Goal: Task Accomplishment & Management: Complete application form

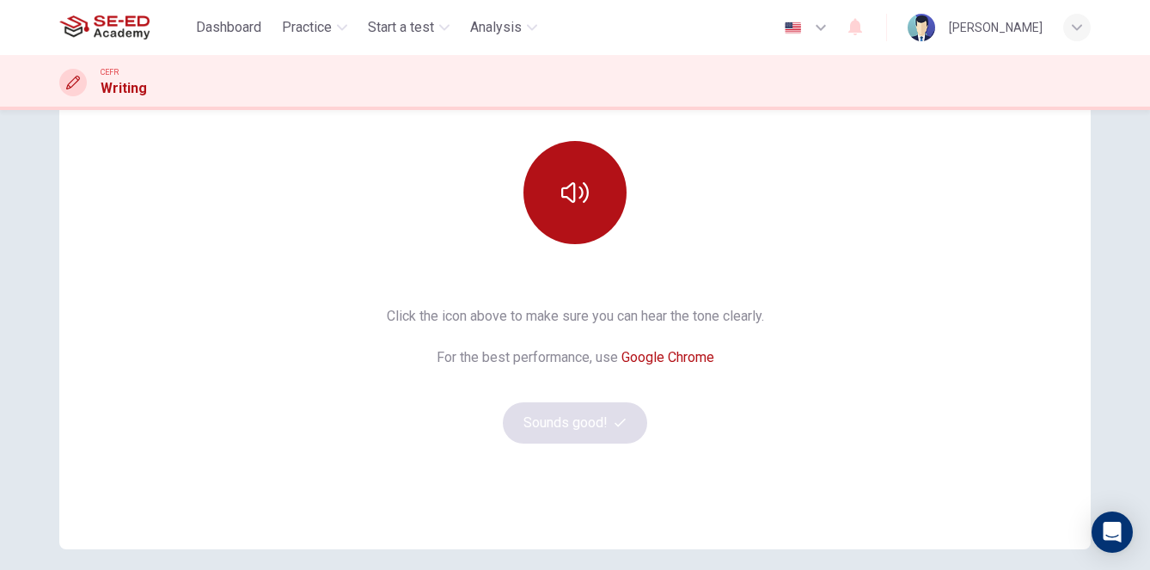
scroll to position [193, 0]
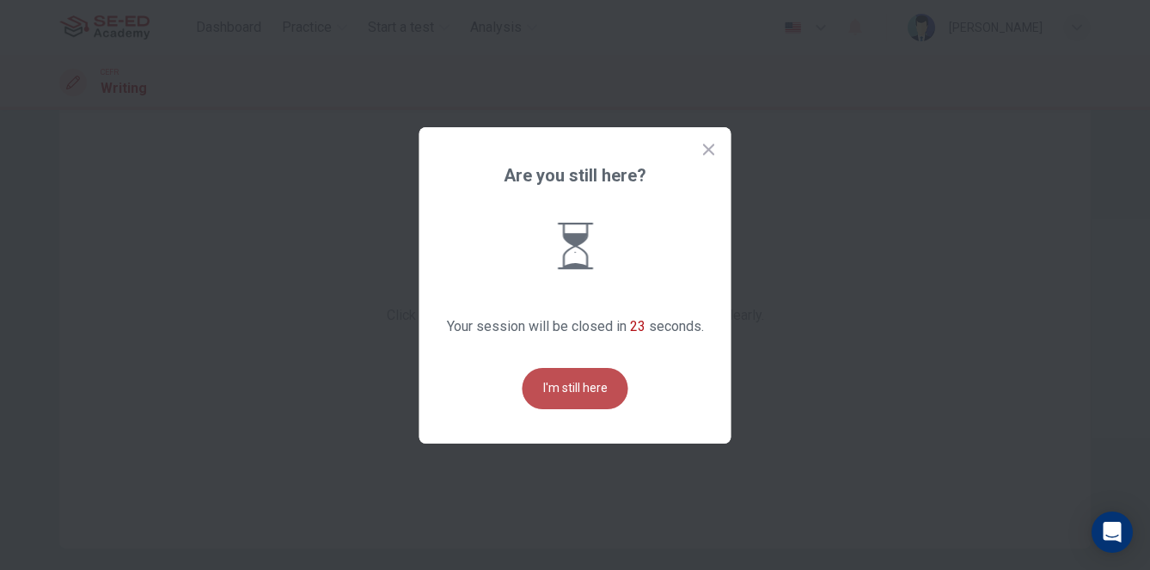
click at [584, 390] on button "I'm still here" at bounding box center [576, 388] width 106 height 41
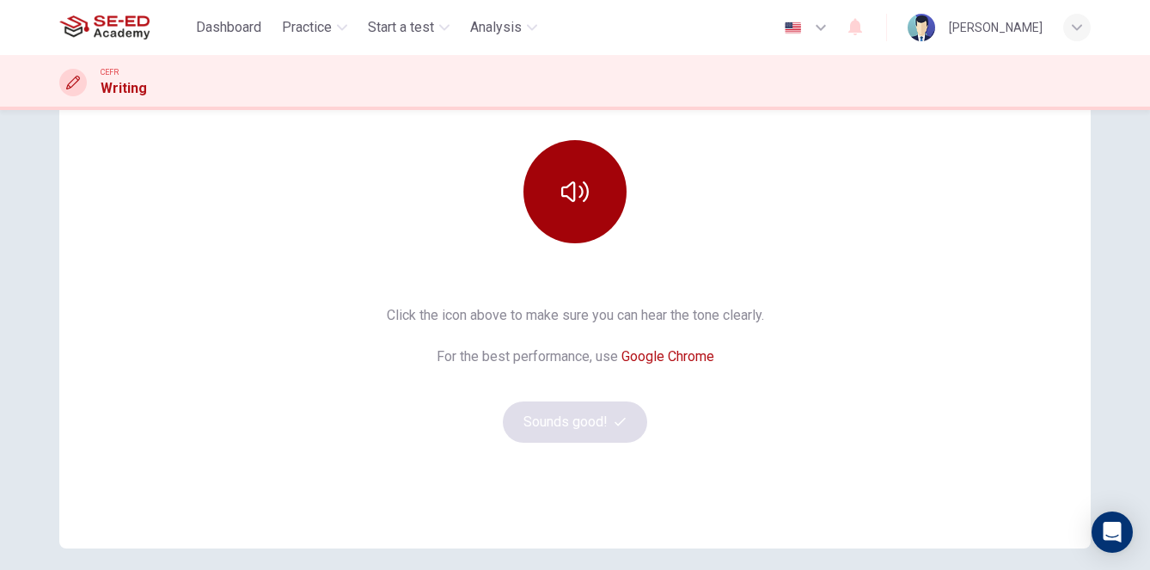
click at [575, 198] on icon "button" at bounding box center [575, 191] width 28 height 21
click at [573, 426] on button "Sounds good!" at bounding box center [575, 422] width 144 height 41
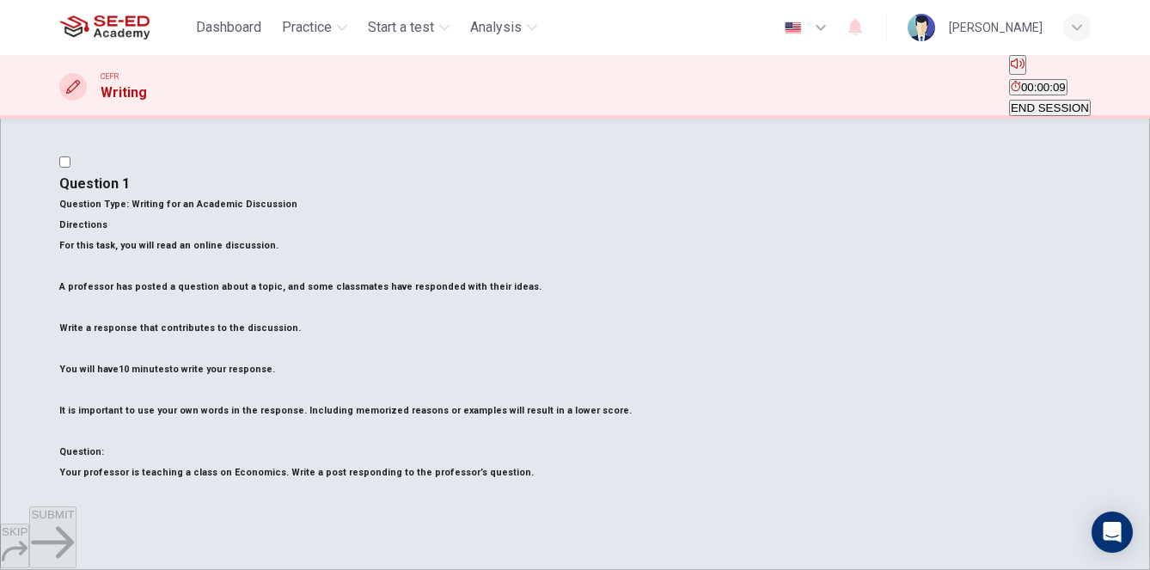
scroll to position [0, 0]
drag, startPoint x: 89, startPoint y: 191, endPoint x: 222, endPoint y: 372, distance: 224.6
drag, startPoint x: 84, startPoint y: 237, endPoint x: 183, endPoint y: 297, distance: 115.7
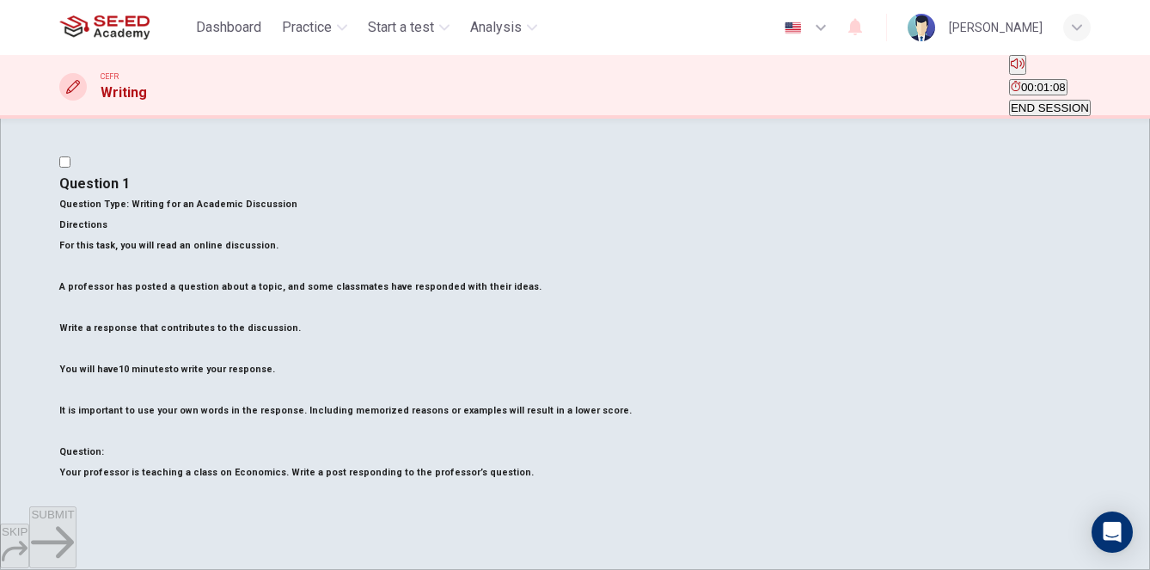
scroll to position [154, 0]
drag, startPoint x: 88, startPoint y: 348, endPoint x: 205, endPoint y: 348, distance: 116.9
click at [205, 348] on p "For this task, you will read an online discussion. A professor has posted a que…" at bounding box center [575, 329] width 1032 height 186
drag, startPoint x: 202, startPoint y: 346, endPoint x: 109, endPoint y: 346, distance: 92.9
click at [109, 347] on p "For this task, you will read an online discussion. A professor has posted a que…" at bounding box center [575, 329] width 1032 height 186
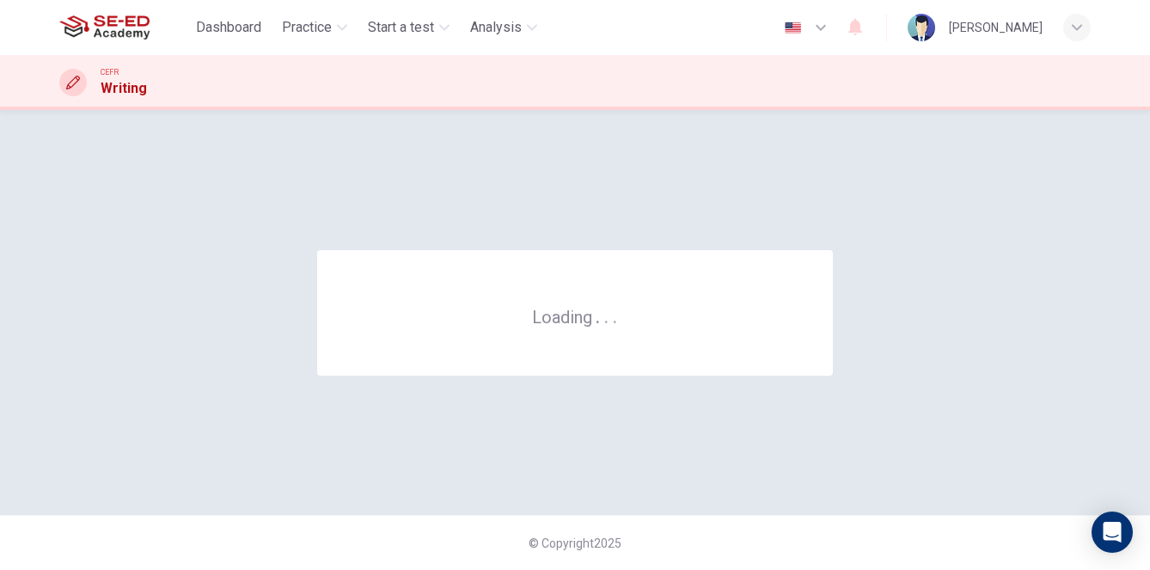
scroll to position [0, 0]
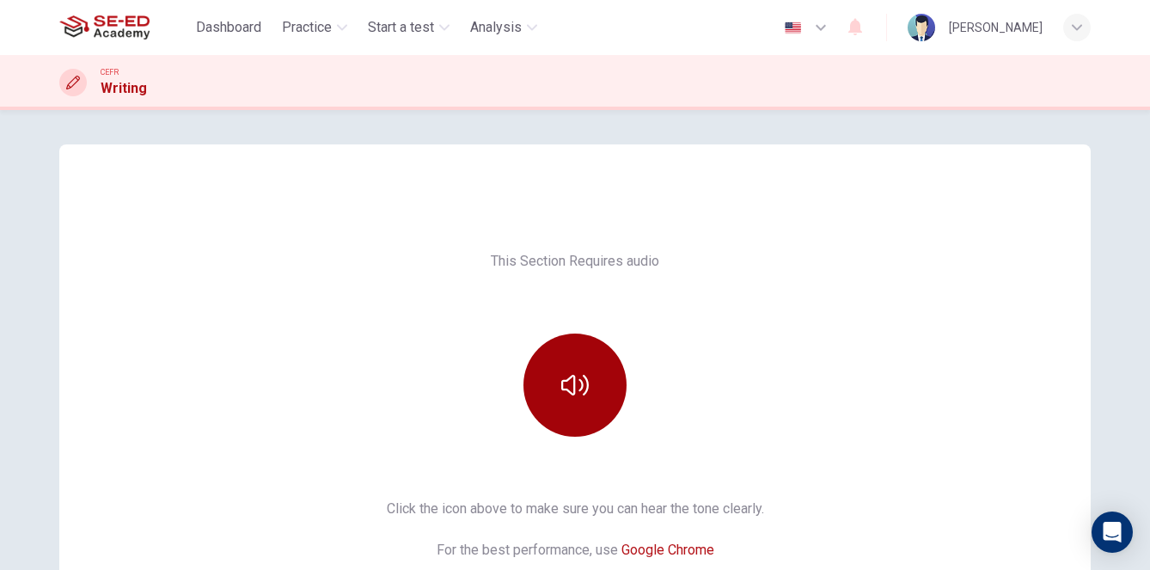
click at [571, 398] on icon "button" at bounding box center [575, 385] width 28 height 28
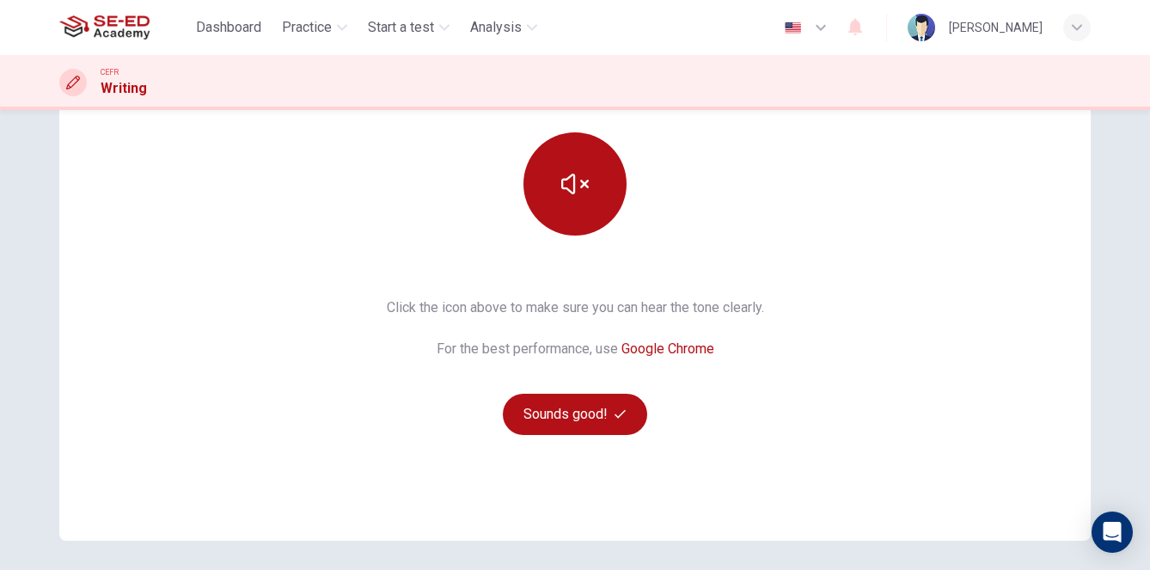
scroll to position [204, 0]
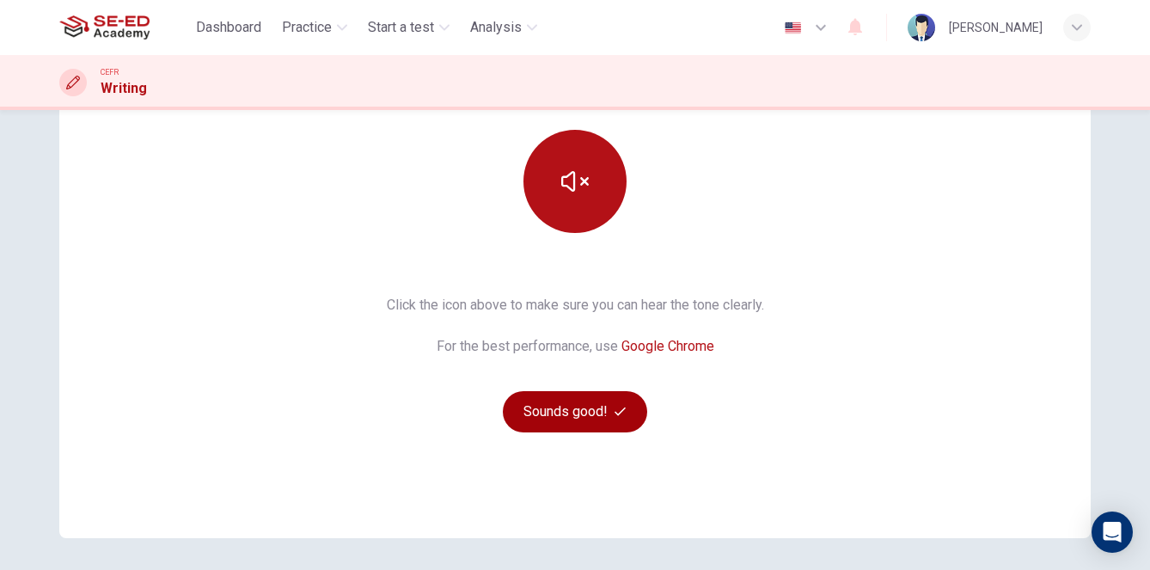
click at [580, 415] on button "Sounds good!" at bounding box center [575, 411] width 144 height 41
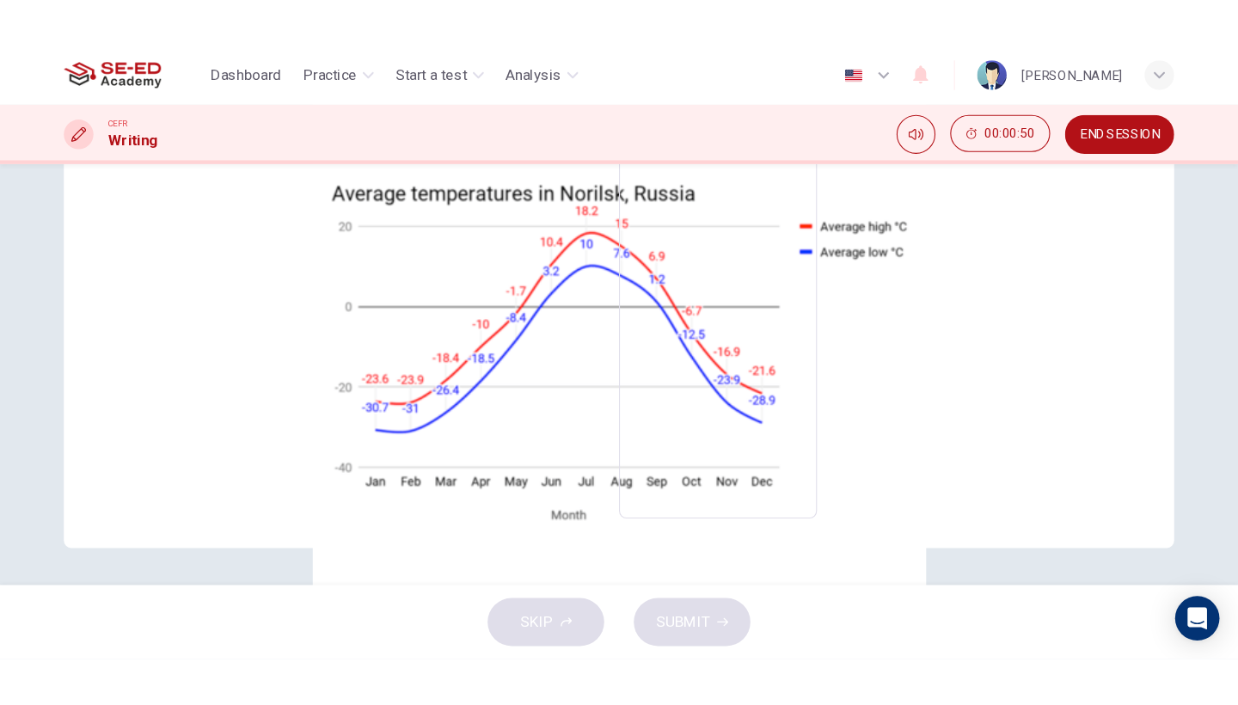
scroll to position [173, 0]
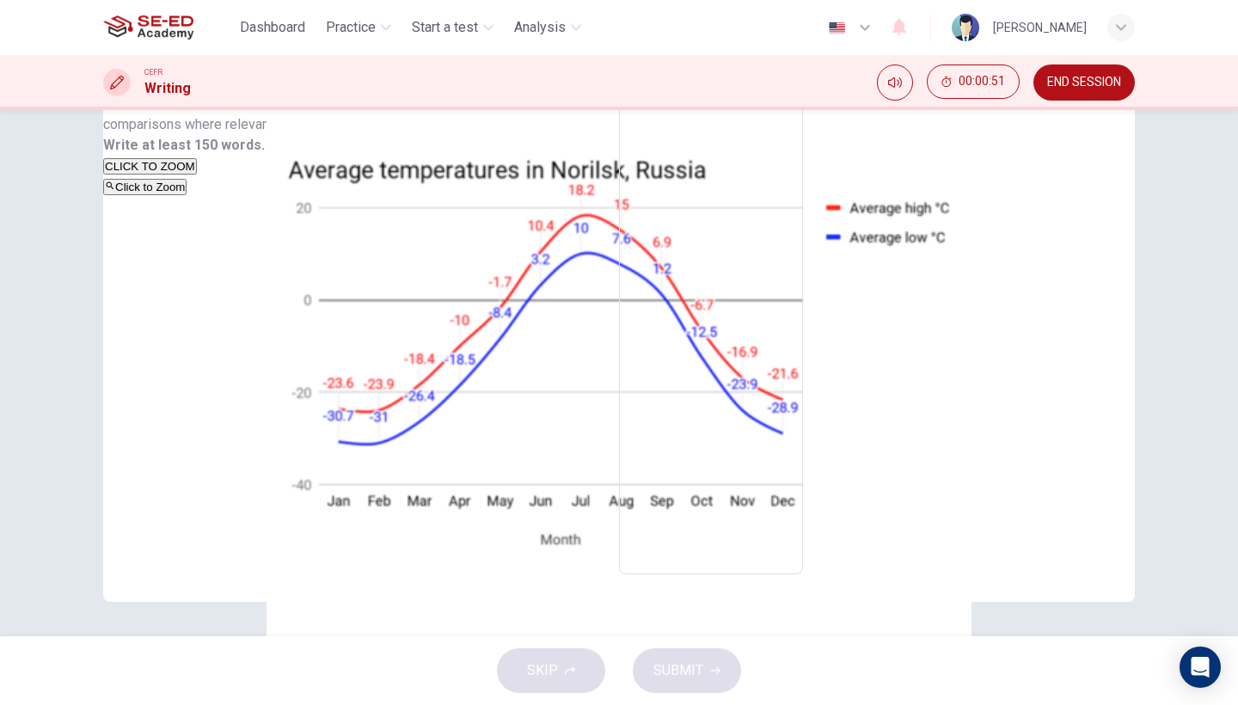
click at [187, 195] on button "Click to Zoom" at bounding box center [144, 187] width 83 height 16
click at [344, 410] on img at bounding box center [619, 352] width 1238 height 705
click at [371, 339] on img at bounding box center [619, 352] width 1238 height 705
click at [665, 379] on img at bounding box center [619, 352] width 1238 height 705
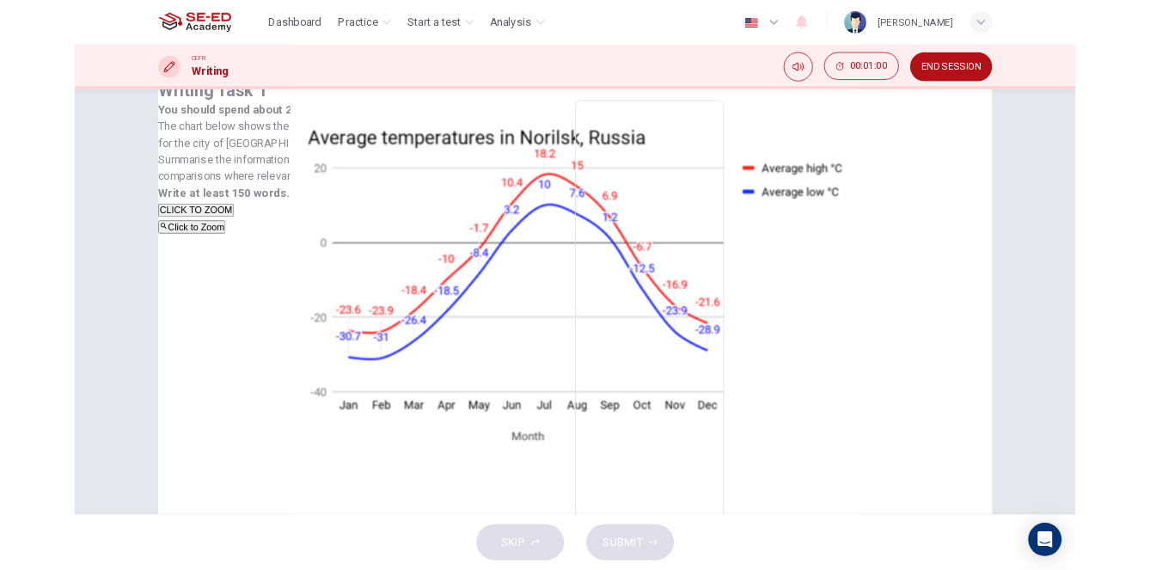
scroll to position [46, 0]
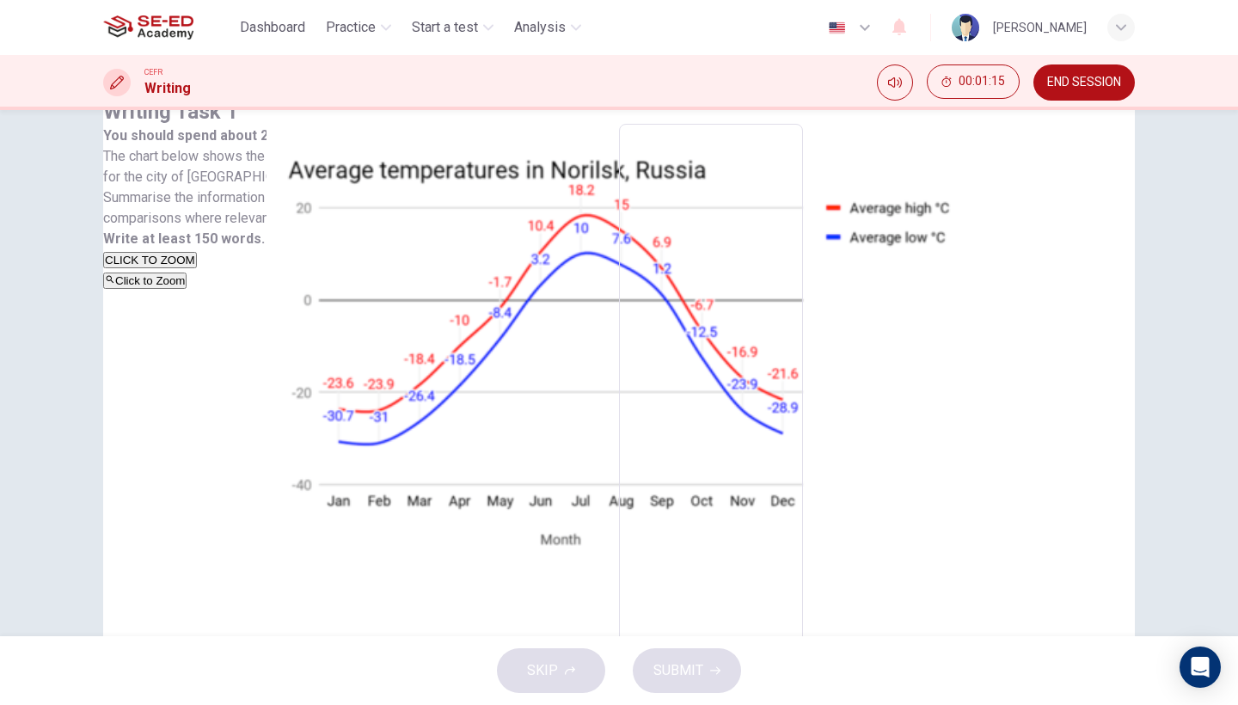
click at [187, 289] on button "Click to Zoom" at bounding box center [144, 281] width 83 height 16
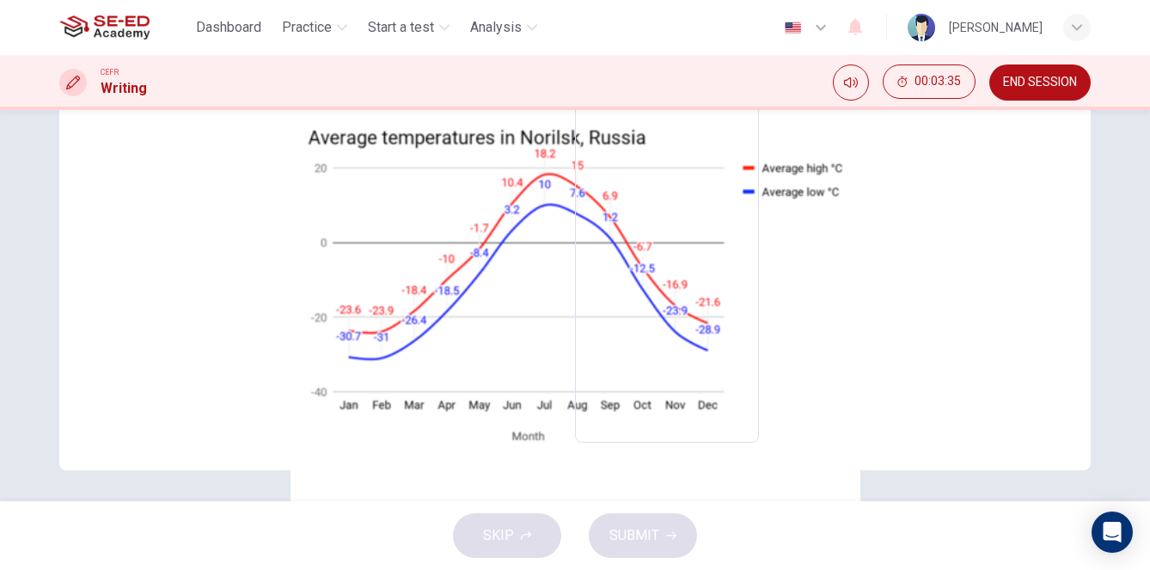
click at [690, 211] on textarea at bounding box center [667, 171] width 160 height 516
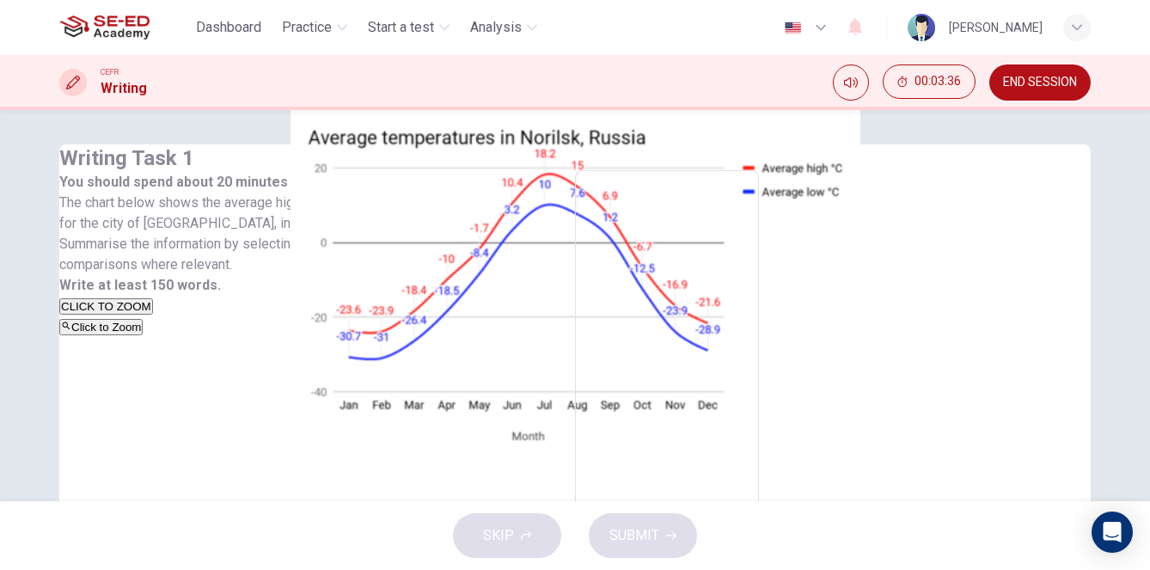
scroll to position [0, 0]
click at [663, 279] on textarea at bounding box center [667, 443] width 160 height 516
click at [684, 250] on textarea at bounding box center [667, 443] width 160 height 516
click at [696, 258] on textarea at bounding box center [667, 443] width 160 height 516
type textarea "T"
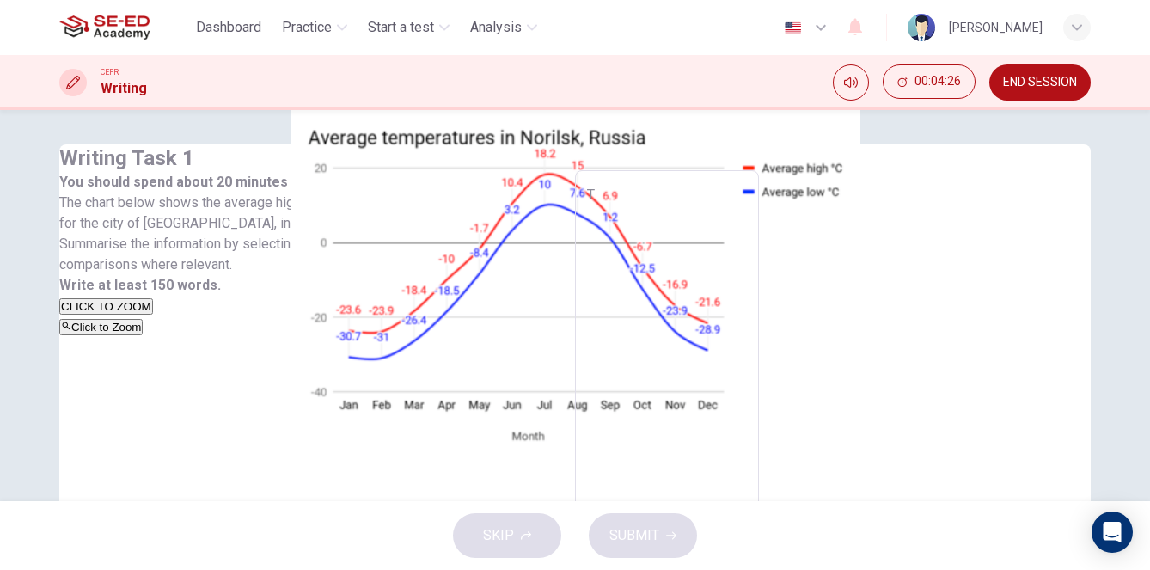
type textarea "x"
type textarea "T h"
type textarea "x"
type textarea "The"
type textarea "x"
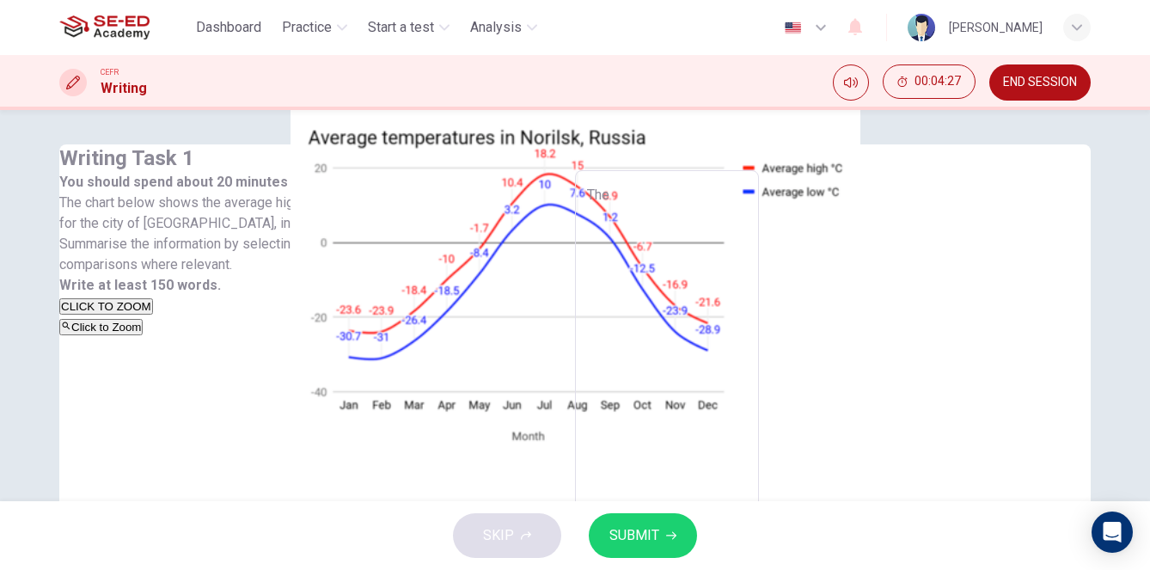
type textarea "The"
type textarea "x"
type textarea "The l"
type textarea "x"
type textarea "The li"
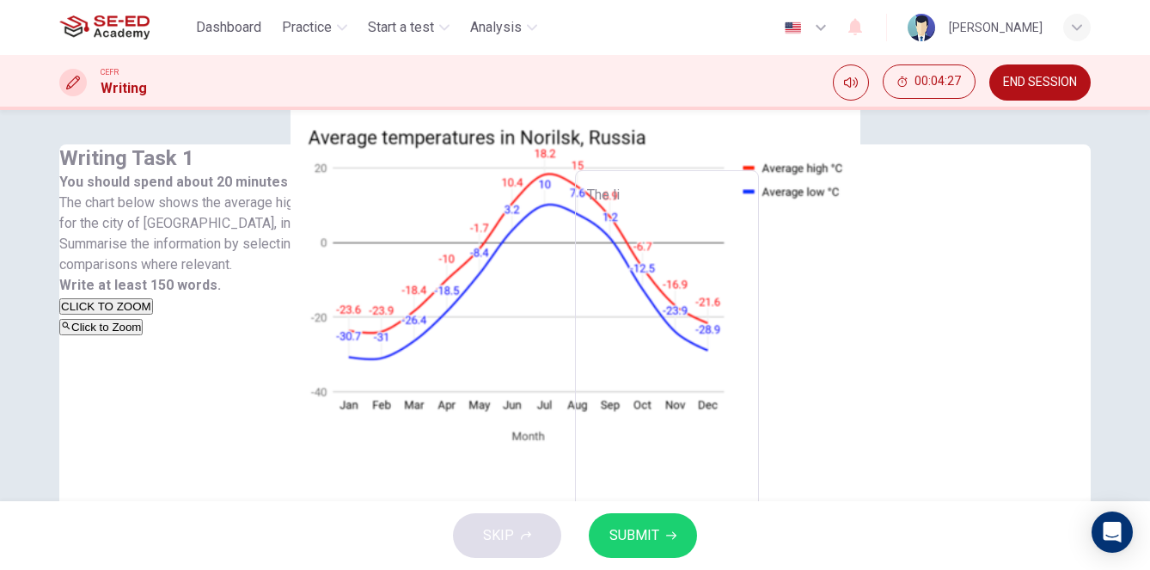
type textarea "x"
type textarea "The lin"
type textarea "x"
type textarea "The line"
type textarea "x"
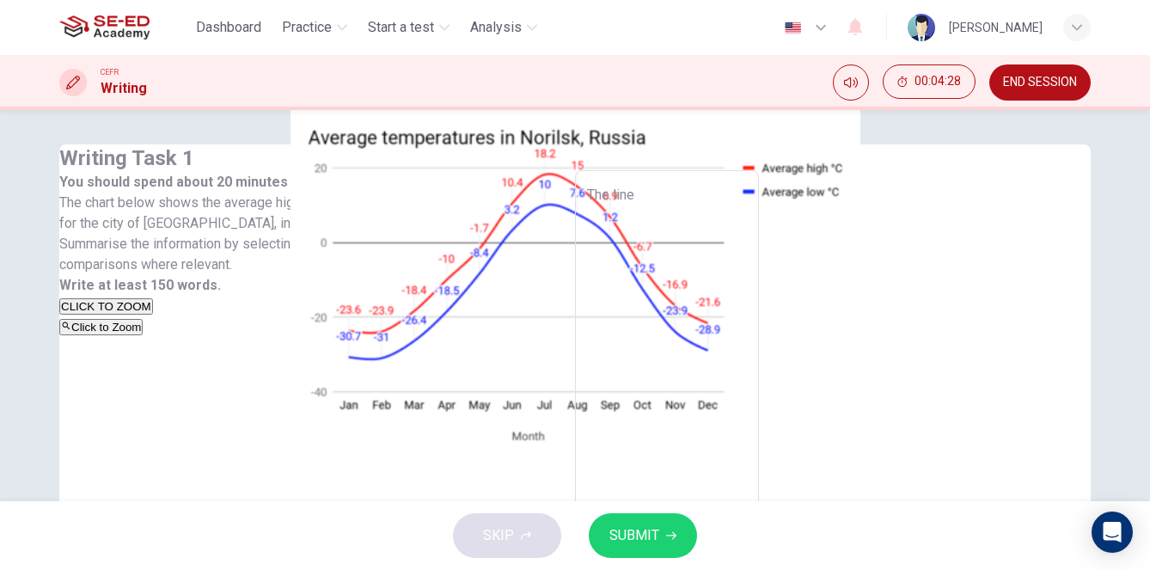
type textarea "The line"
type textarea "x"
type textarea "The line c"
type textarea "x"
type textarea "The line ch"
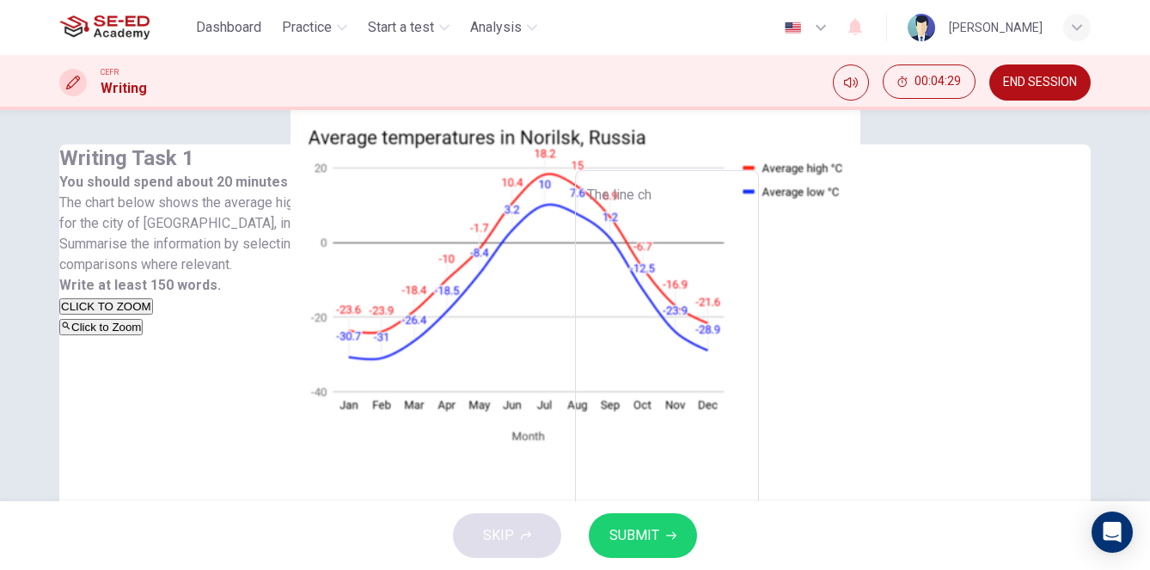
type textarea "x"
type textarea "The line cha"
type textarea "x"
type textarea "The line char"
type textarea "x"
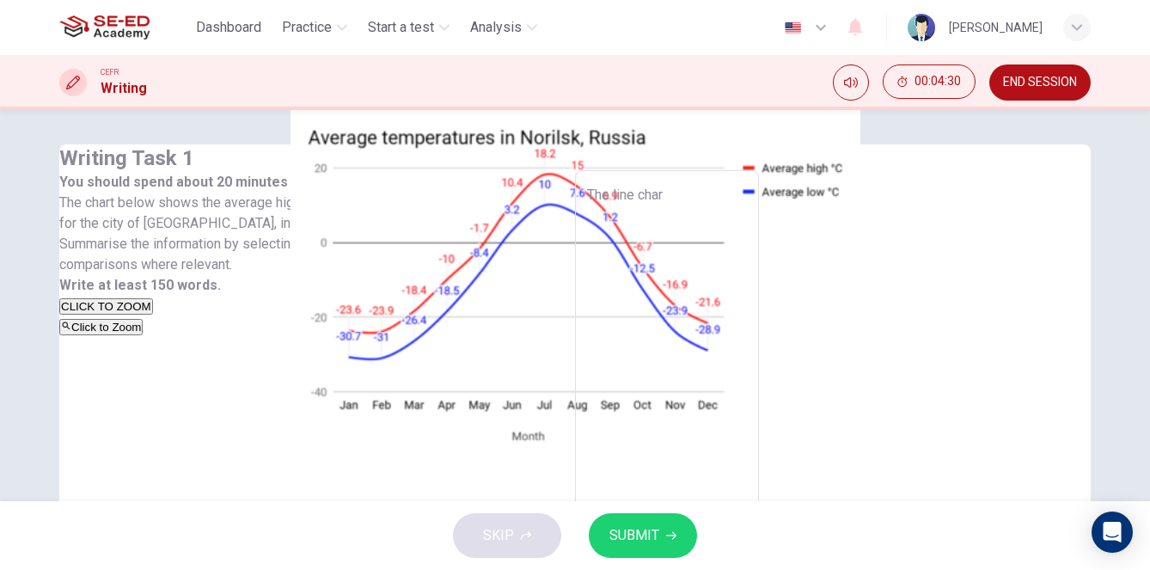
type textarea "The line chart"
type textarea "x"
type textarea "The line chart"
type textarea "x"
type textarea "The line chart i"
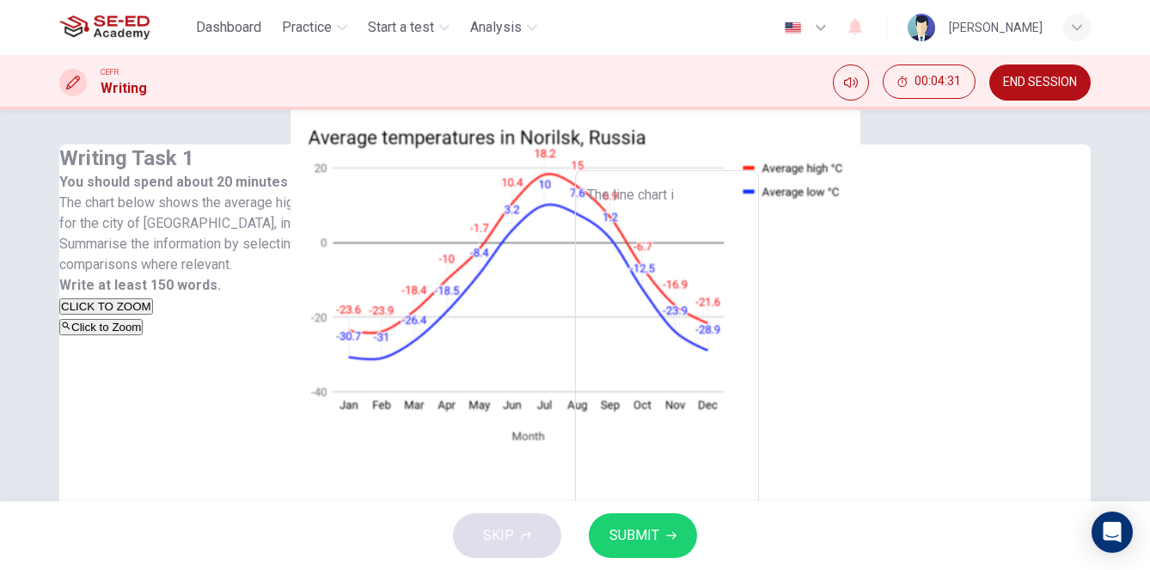
type textarea "x"
type textarea "The line chart il"
type textarea "x"
type textarea "The line chart ill"
type textarea "x"
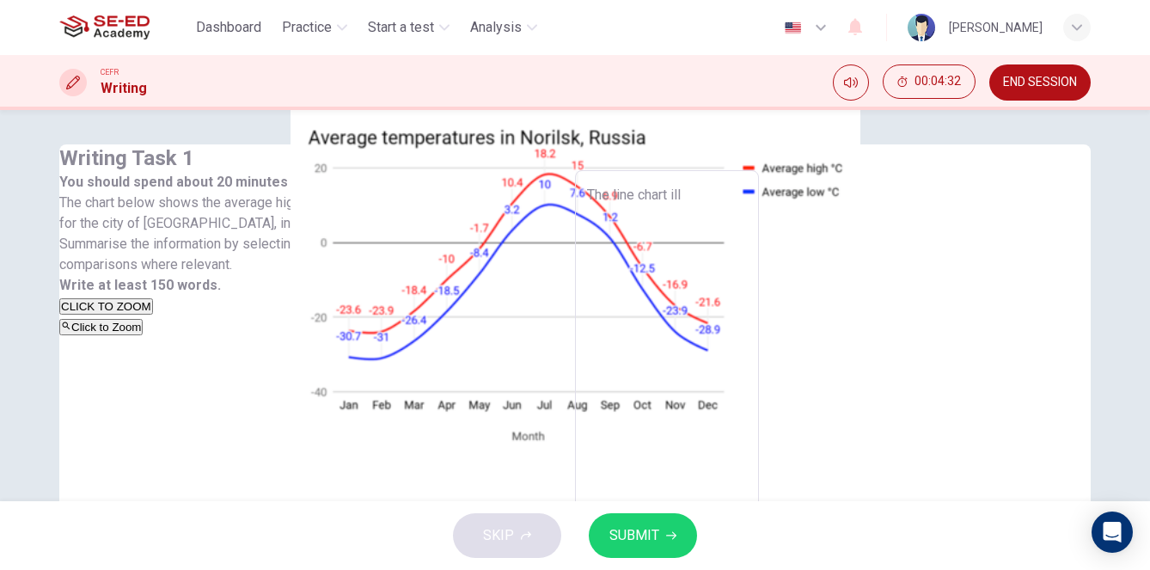
type textarea "The line chart illu"
type textarea "x"
type textarea "The line chart illus"
type textarea "x"
type textarea "The line chart illust"
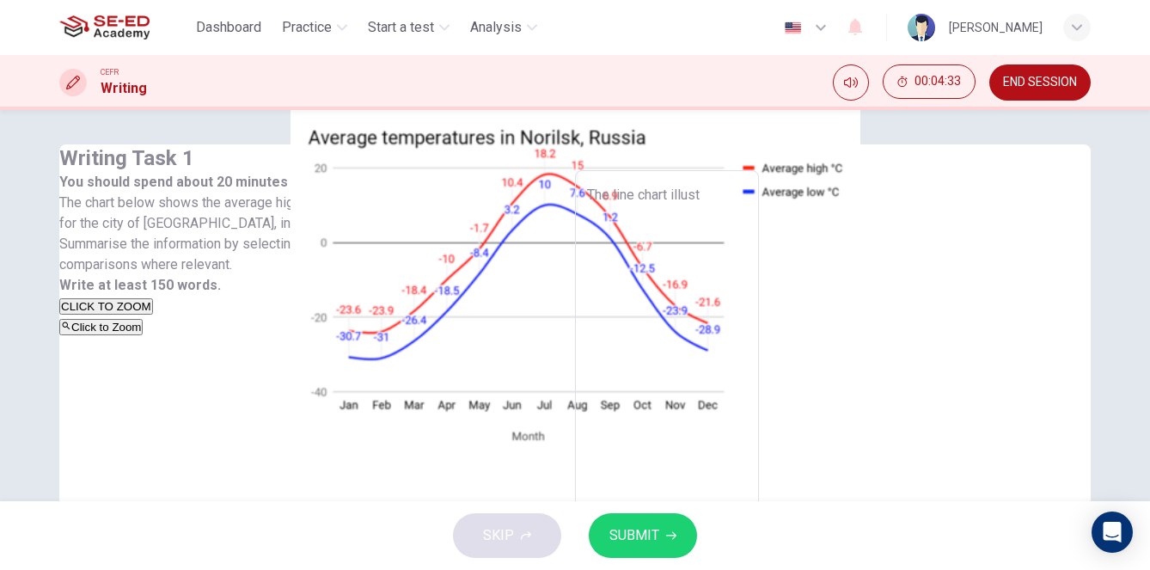
type textarea "x"
type textarea "The line chart illustr"
type textarea "x"
type textarea "The line chart illustra"
type textarea "x"
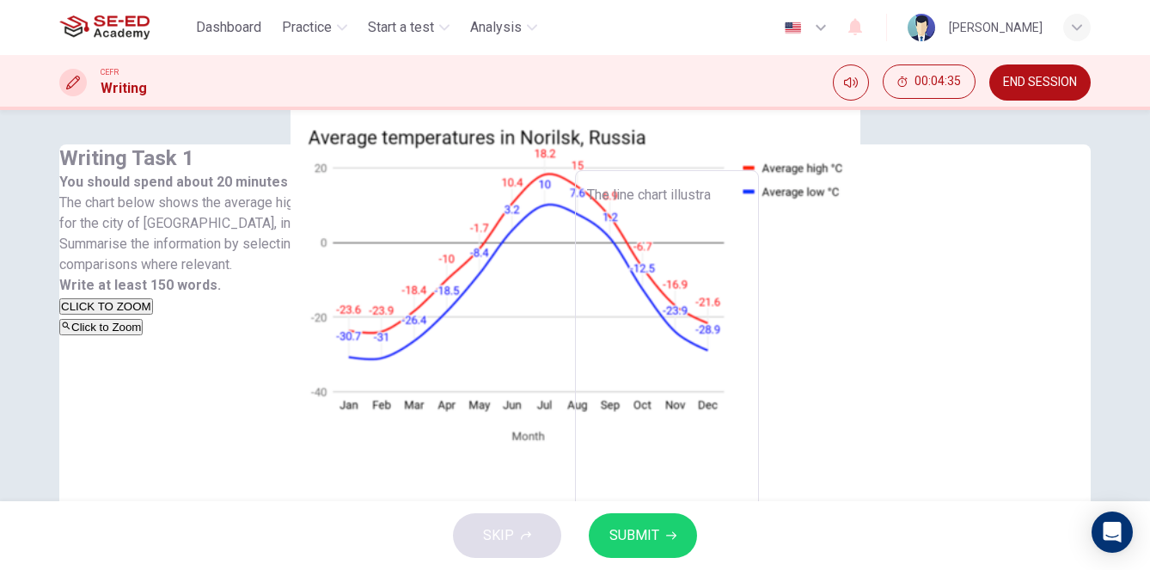
type textarea "The line chart illustrat"
type textarea "x"
type textarea "The line chart illustrate"
type textarea "x"
type textarea "The line chart illustrates"
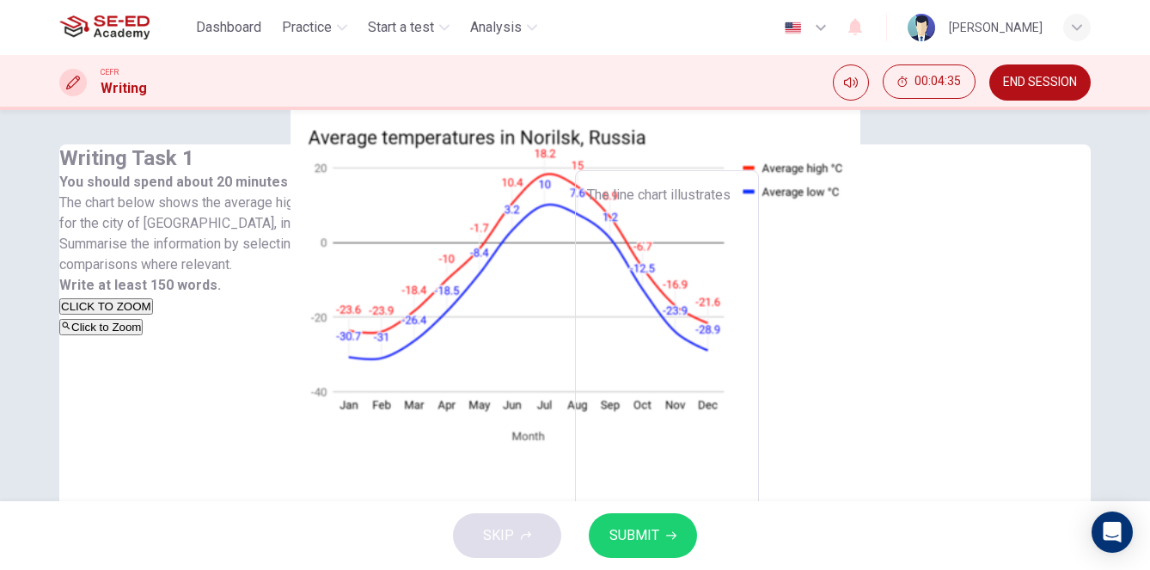
type textarea "x"
type textarea "The line chart illustrates"
type textarea "x"
type textarea "The line chart illustrates t"
type textarea "x"
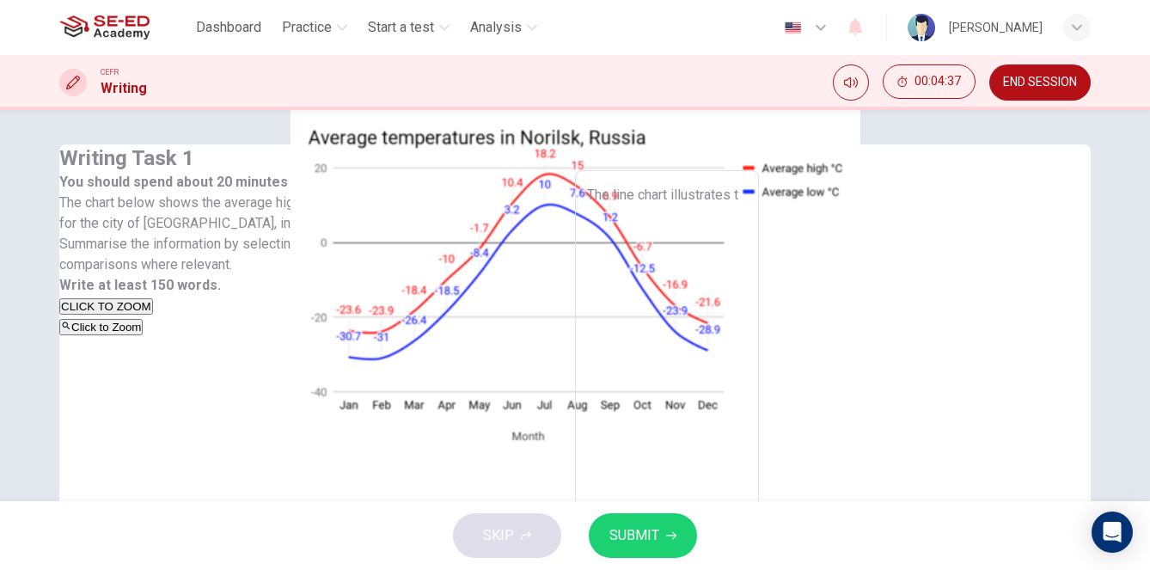
type textarea "The line chart illustrates th"
type textarea "x"
type textarea "The line chart illustrates the"
type textarea "x"
type textarea "The line chart illustrates the"
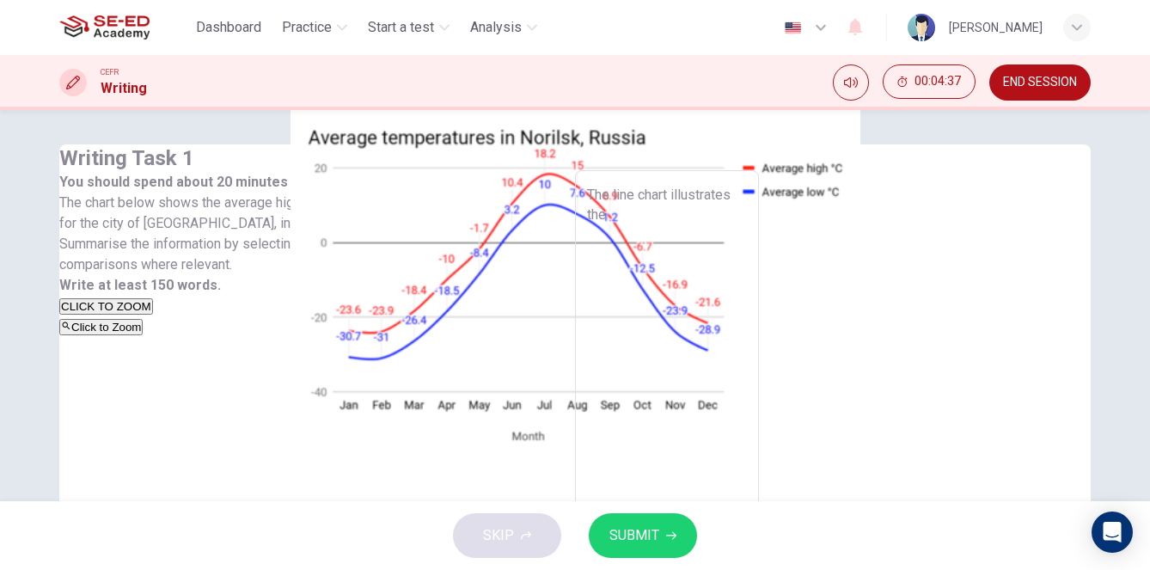
type textarea "x"
type textarea "The line chart illustrates the a"
type textarea "x"
type textarea "The line chart illustrates the av"
type textarea "x"
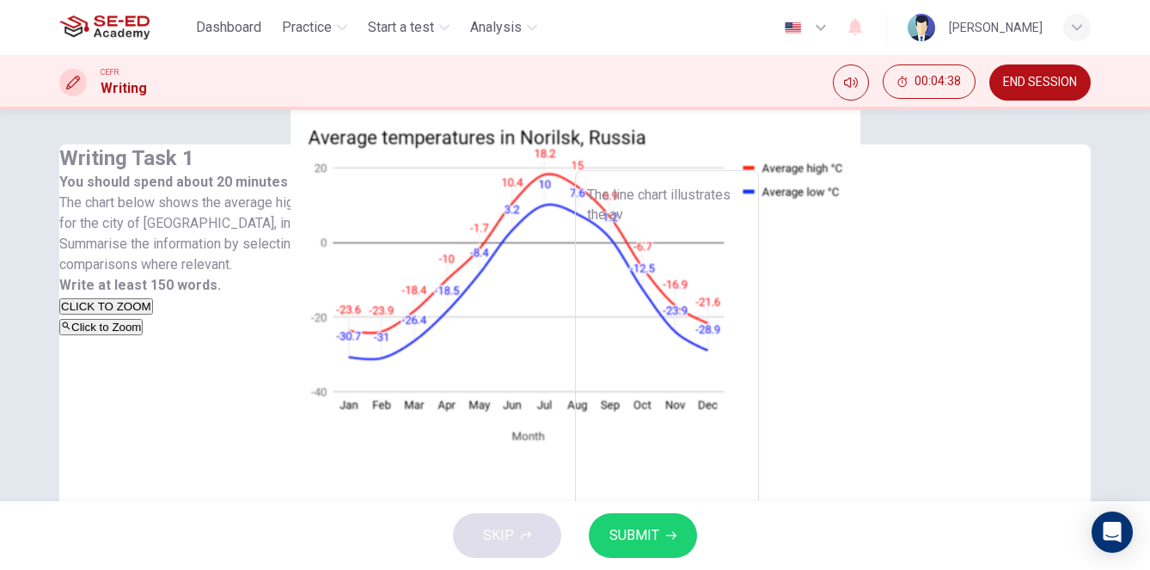
type textarea "The line chart illustrates the ave"
type textarea "x"
type textarea "The line chart illustrates the aver"
type textarea "x"
type textarea "The line chart illustrates the [PERSON_NAME]"
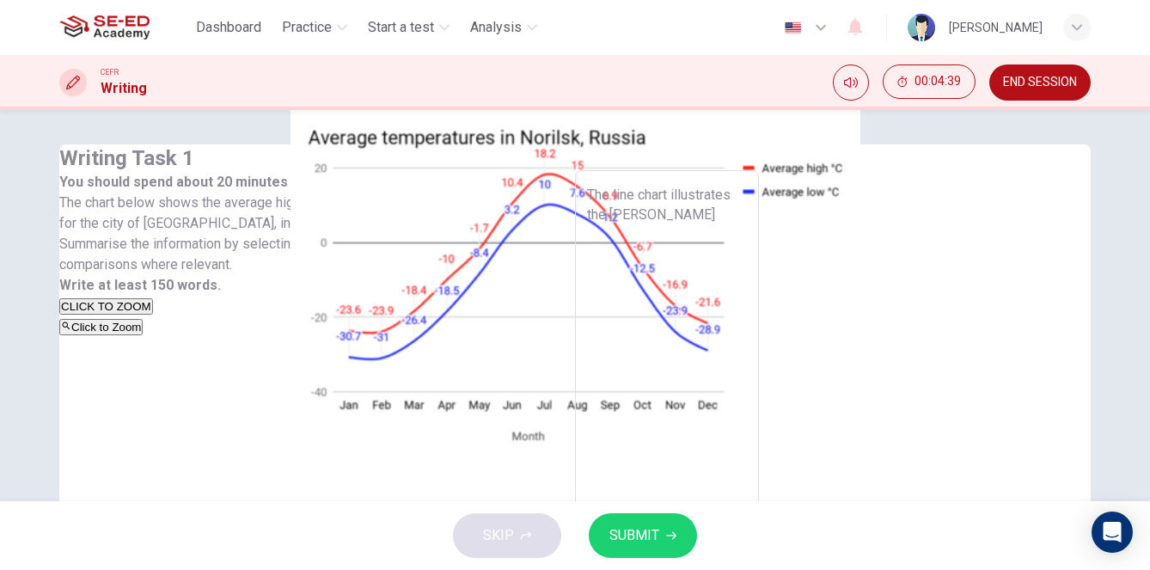
type textarea "x"
type textarea "The line chart illustrates the averag"
type textarea "x"
type textarea "The line chart illustrates the average"
type textarea "x"
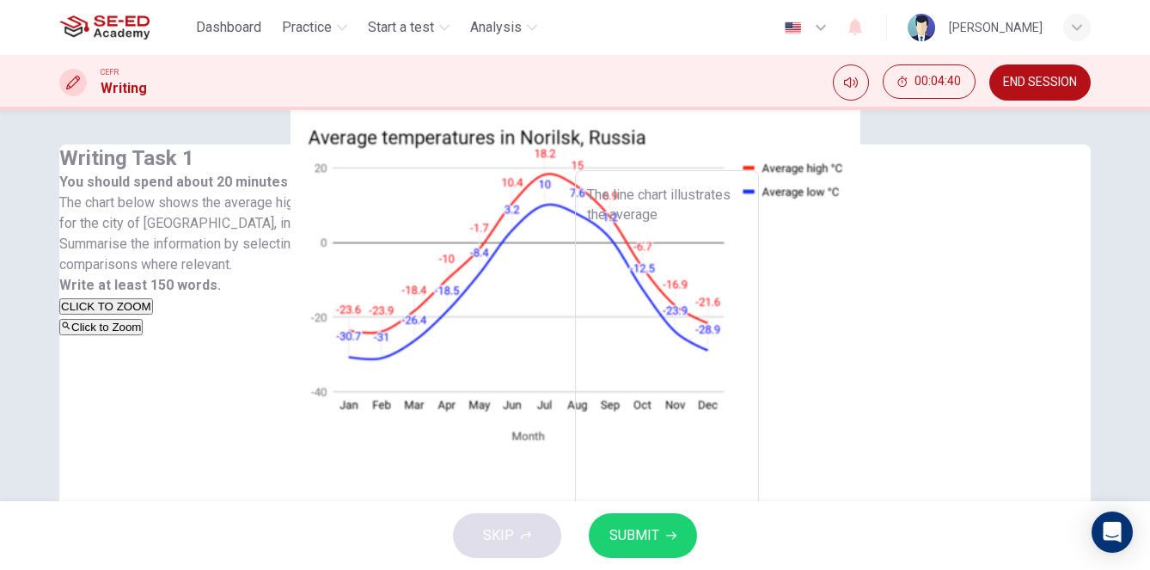
type textarea "The line chart illustrates the average"
type textarea "x"
type textarea "The line chart illustrates the average m"
type textarea "x"
type textarea "The line chart illustrates the average mo"
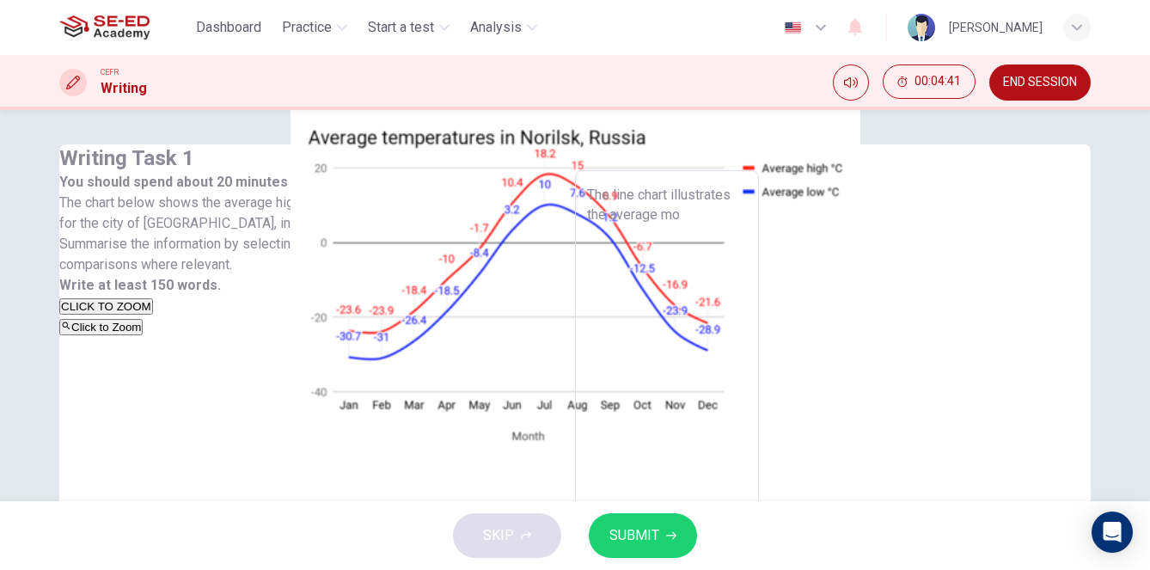
type textarea "x"
type textarea "The line chart illustrates the average mon"
type textarea "x"
type textarea "The line chart illustrates the average mont"
type textarea "x"
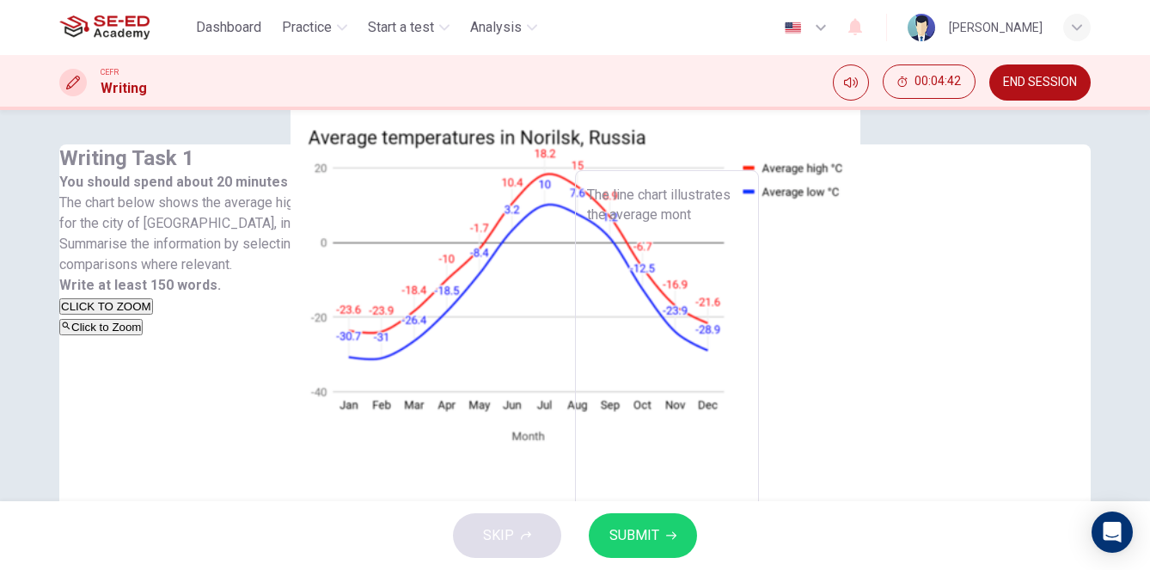
type textarea "The line chart illustrates the average month"
type textarea "x"
type textarea "The line chart illustrates the average monthl"
type textarea "x"
type textarea "The line chart illustrates the average monthly"
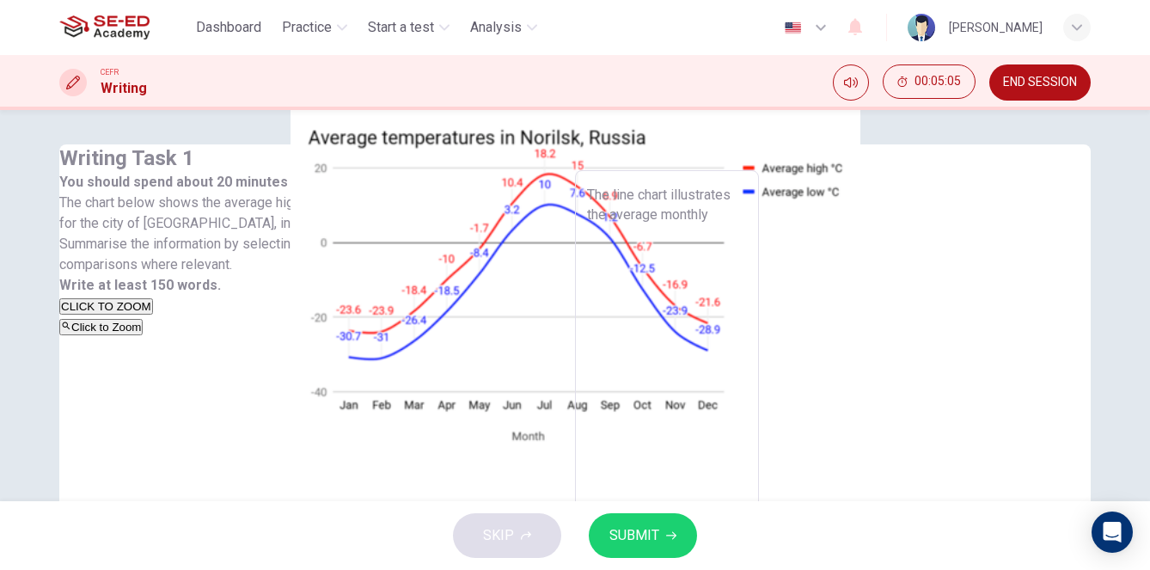
type textarea "x"
type textarea "The line chart illustrates the average monthly"
type textarea "x"
type textarea "The line chart illustrates the average monthly h"
type textarea "x"
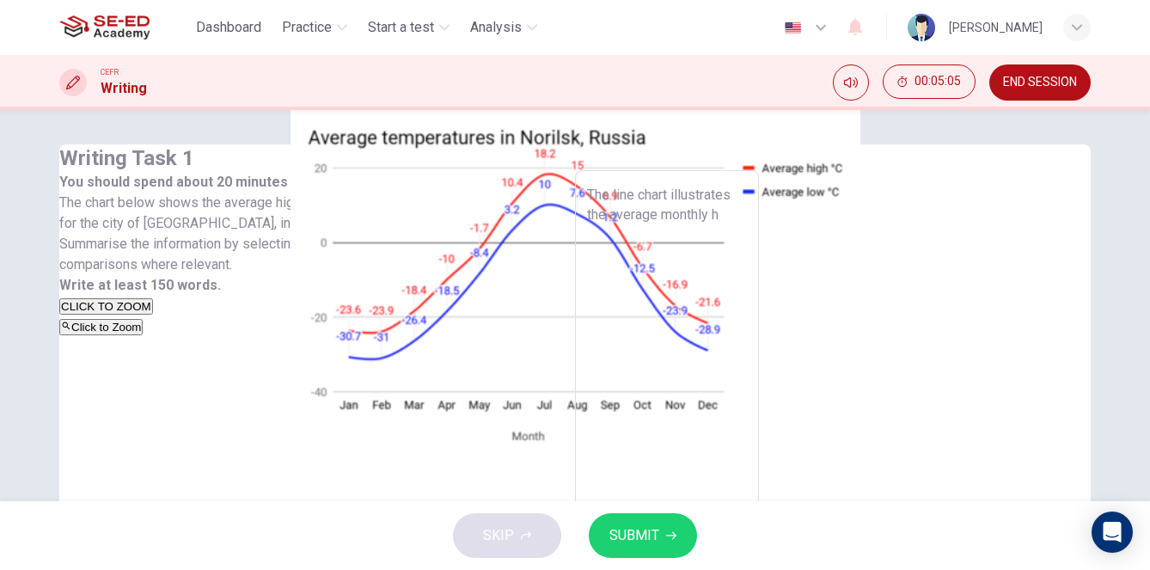
type textarea "The line chart illustrates the average monthly hi"
type textarea "x"
type textarea "The line chart illustrates the average monthly hig"
type textarea "x"
type textarea "The line chart illustrates the average monthly high"
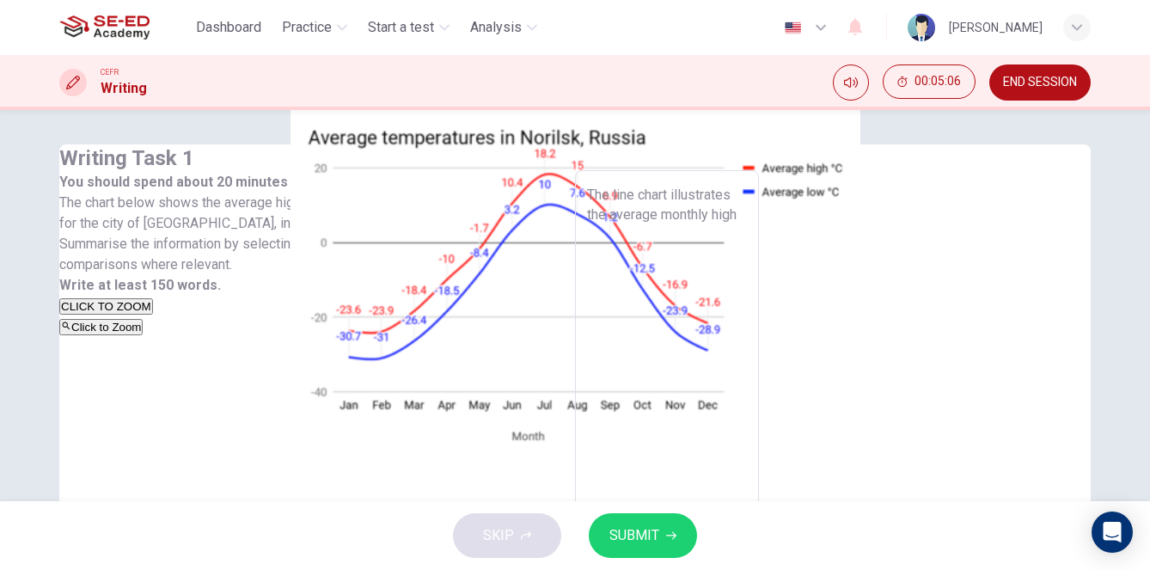
type textarea "x"
type textarea "The line chart illustrates the average monthly high"
type textarea "x"
type textarea "The line chart illustrates the average monthly high a"
type textarea "x"
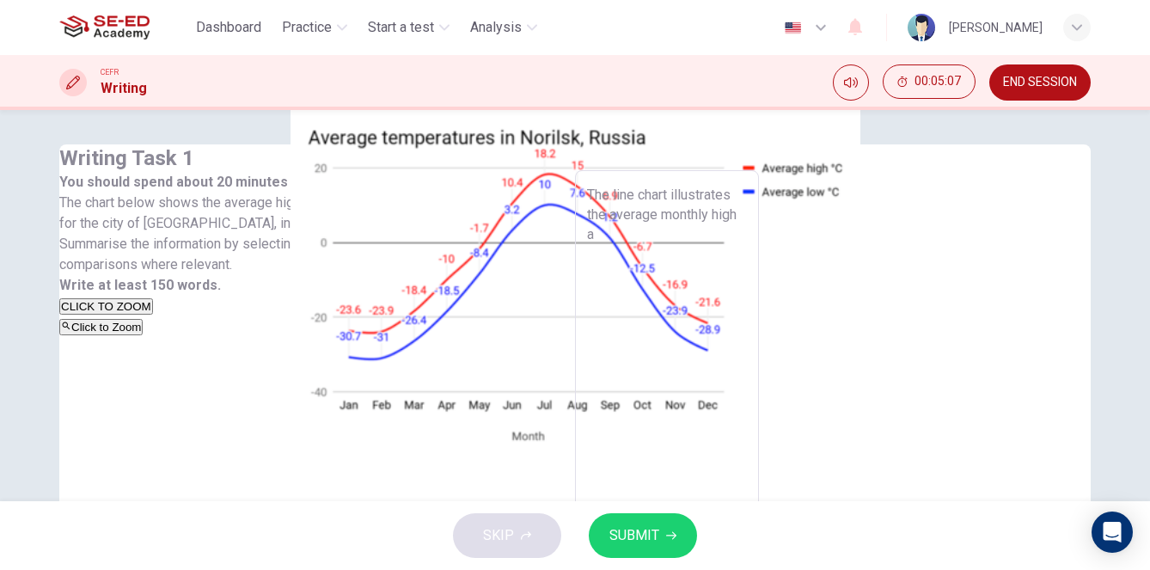
type textarea "The line chart illustrates the average monthly high an"
type textarea "x"
type textarea "The line chart illustrates the average monthly high and"
type textarea "x"
type textarea "The line chart illustrates the average monthly high and"
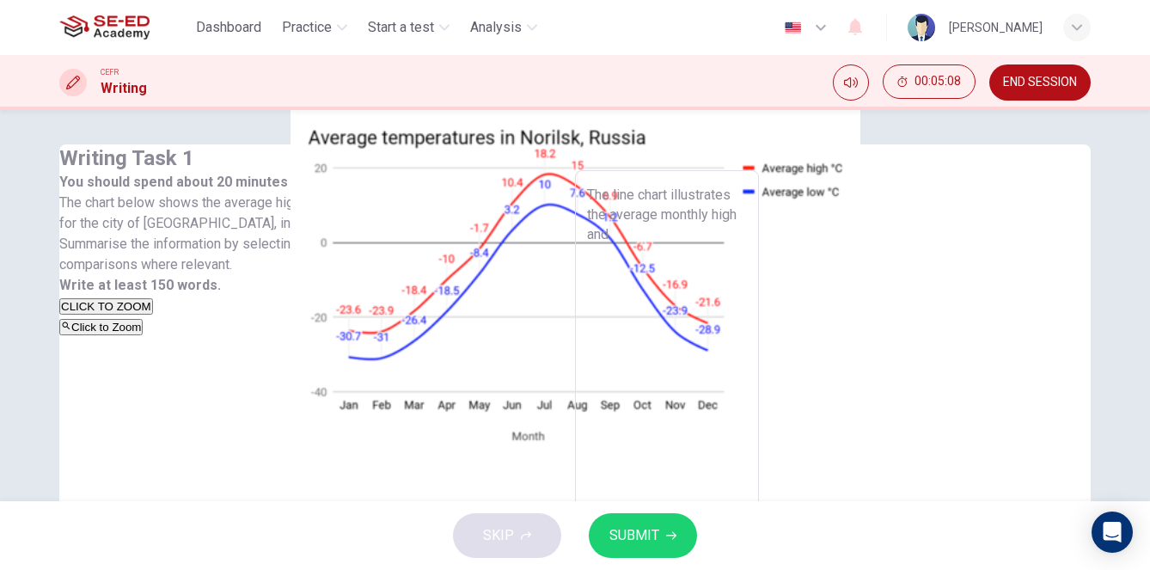
type textarea "x"
type textarea "The line chart illustrates the average monthly high and l"
type textarea "x"
type textarea "The line chart illustrates the average monthly high and lo"
type textarea "x"
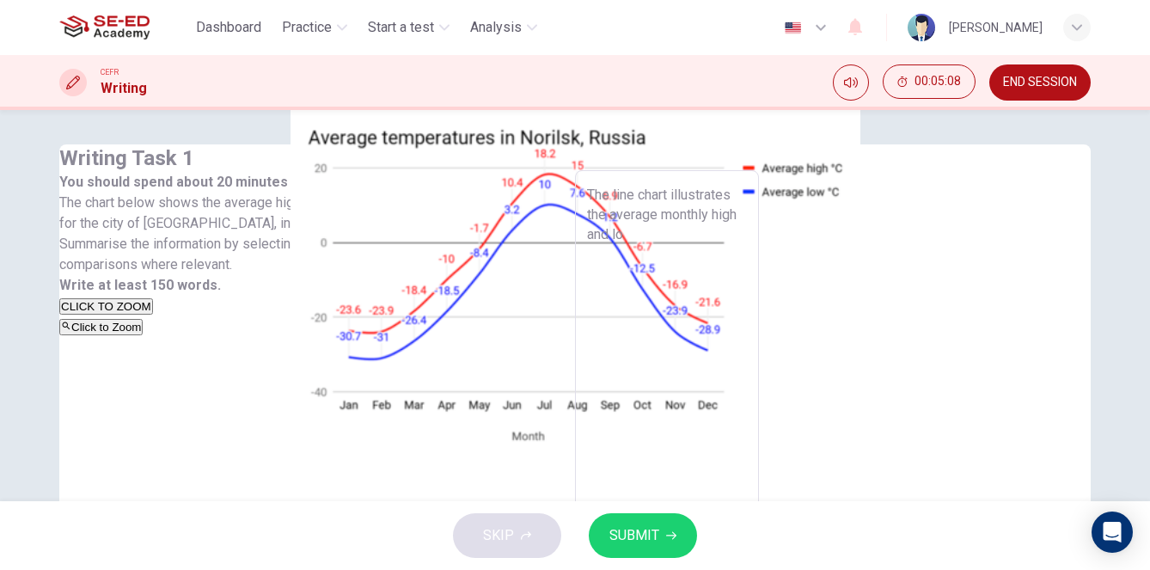
type textarea "The line chart illustrates the average monthly high and low"
type textarea "x"
type textarea "The line chart illustrates the average monthly high and low"
type textarea "x"
type textarea "The line chart illustrates the average monthly high and low t"
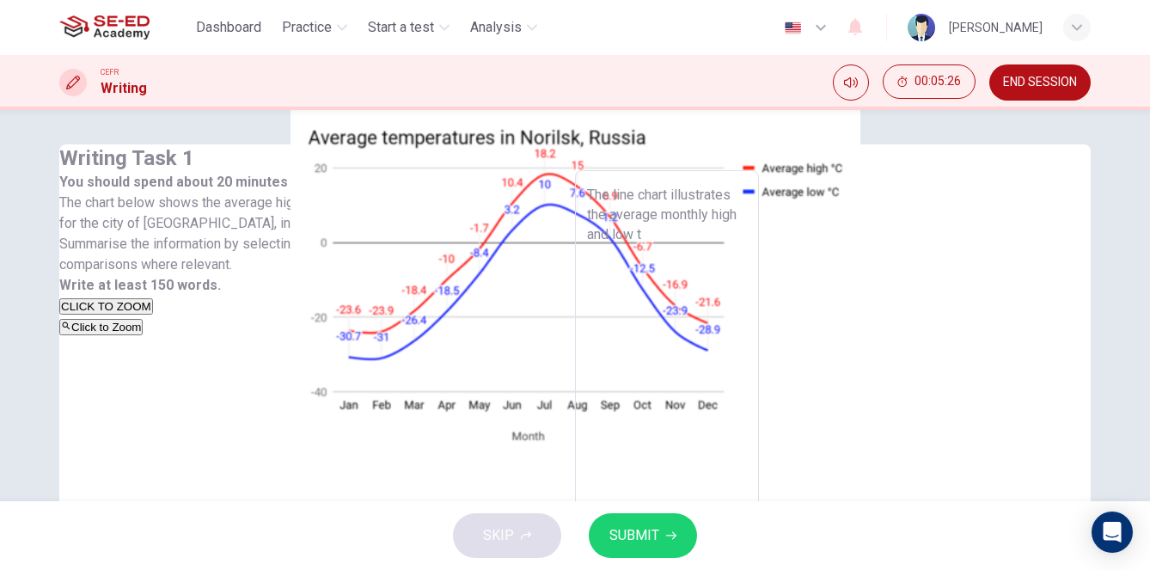
type textarea "x"
type textarea "The line chart illustrates the average monthly high and low te"
type textarea "x"
type textarea "The line chart illustrates the average monthly high and low tem"
type textarea "x"
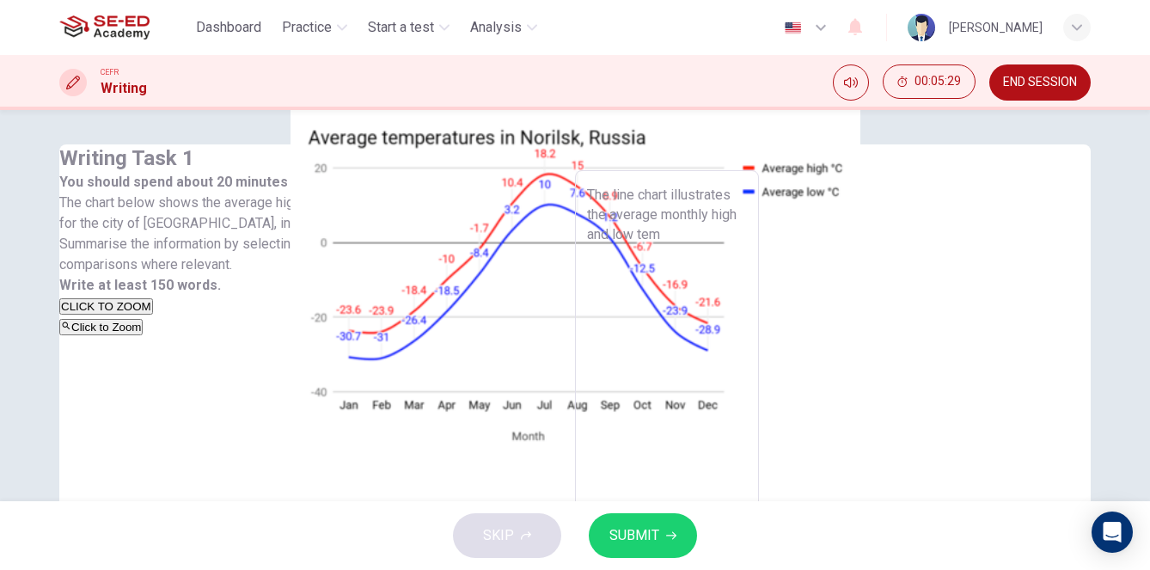
type textarea "The line chart illustrates the average monthly high and low teme"
type textarea "x"
type textarea "The line chart illustrates the average monthly high and low temer"
type textarea "x"
type textarea "The line chart illustrates the average monthly high and low [GEOGRAPHIC_DATA]"
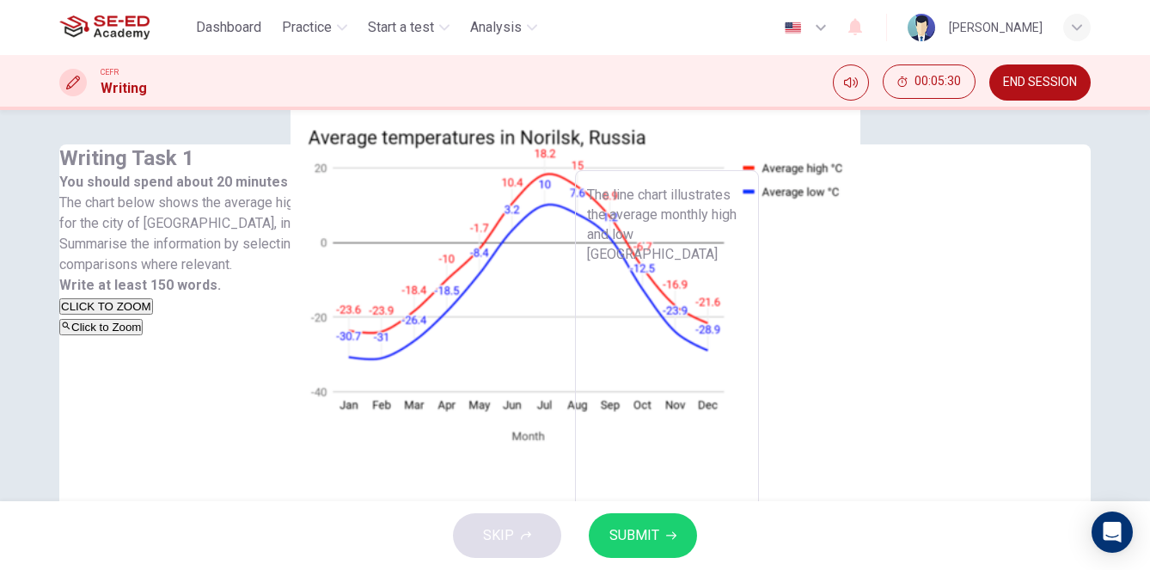
type textarea "x"
type textarea "The line chart illustrates the average monthly high and low temerat"
type textarea "x"
type textarea "The line chart illustrates the average monthly high and low temeratu"
type textarea "x"
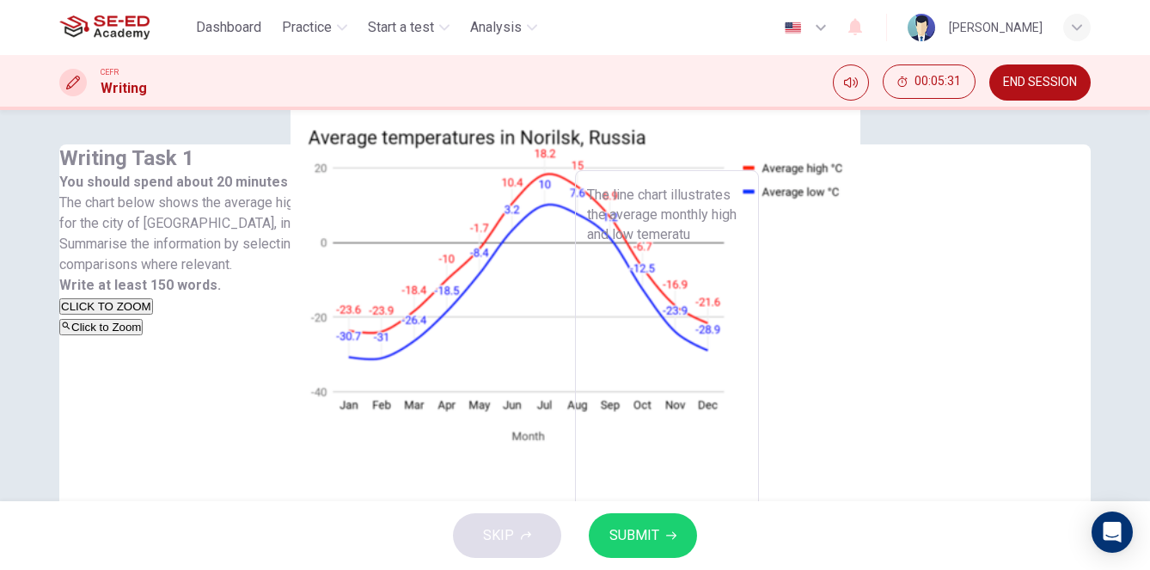
type textarea "The line chart illustrates the average monthly high and low temeratur"
type textarea "x"
type textarea "The line chart illustrates the average monthly high and low temerature"
type textarea "x"
type textarea "The line chart illustrates the average monthly high and low temeratures"
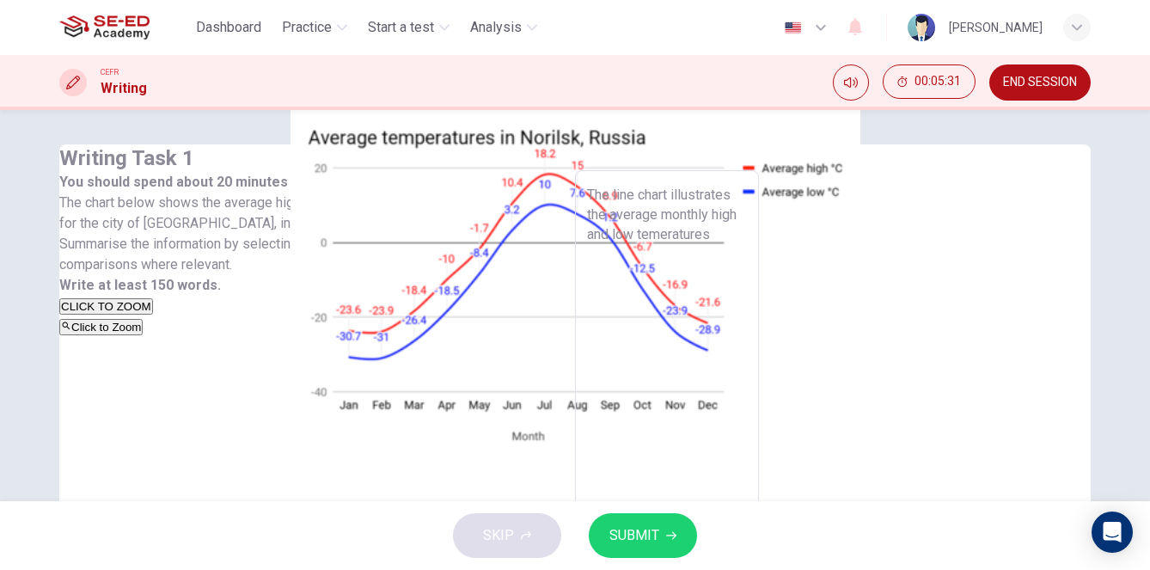
type textarea "x"
type textarea "The line chart illustrates the average monthly high and low temeratures"
type textarea "x"
type textarea "The line chart illustrates the average monthly high and low temeratures i"
type textarea "x"
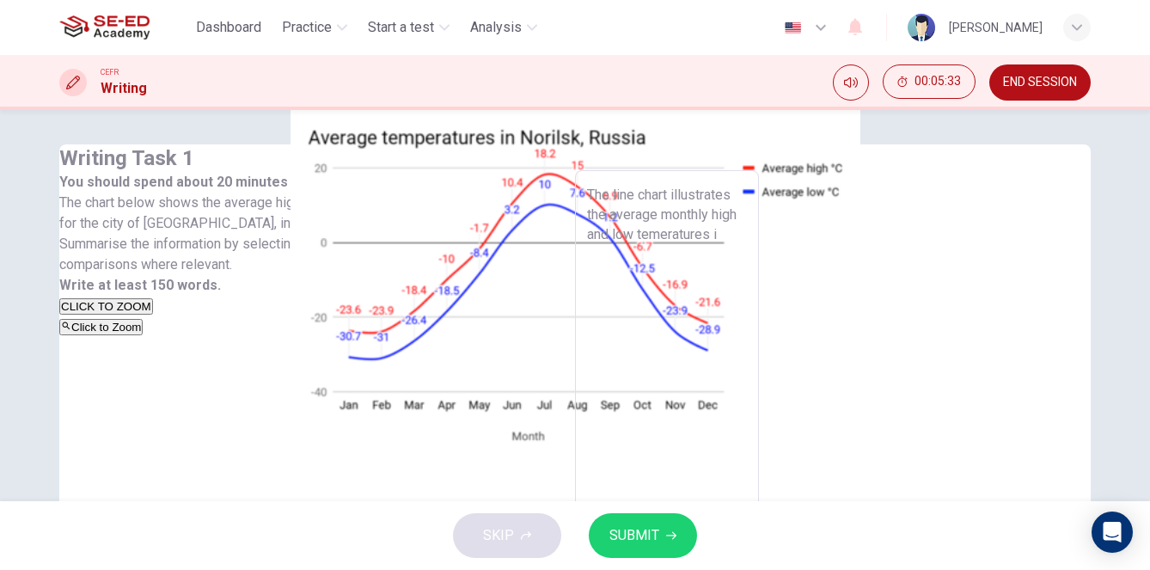
type textarea "The line chart illustrates the average monthly high and low temeratures in"
type textarea "x"
type textarea "The line chart illustrates the average monthly high and low temeratures in"
type textarea "x"
type textarea "The line chart illustrates the average monthly high and low temeratures in N"
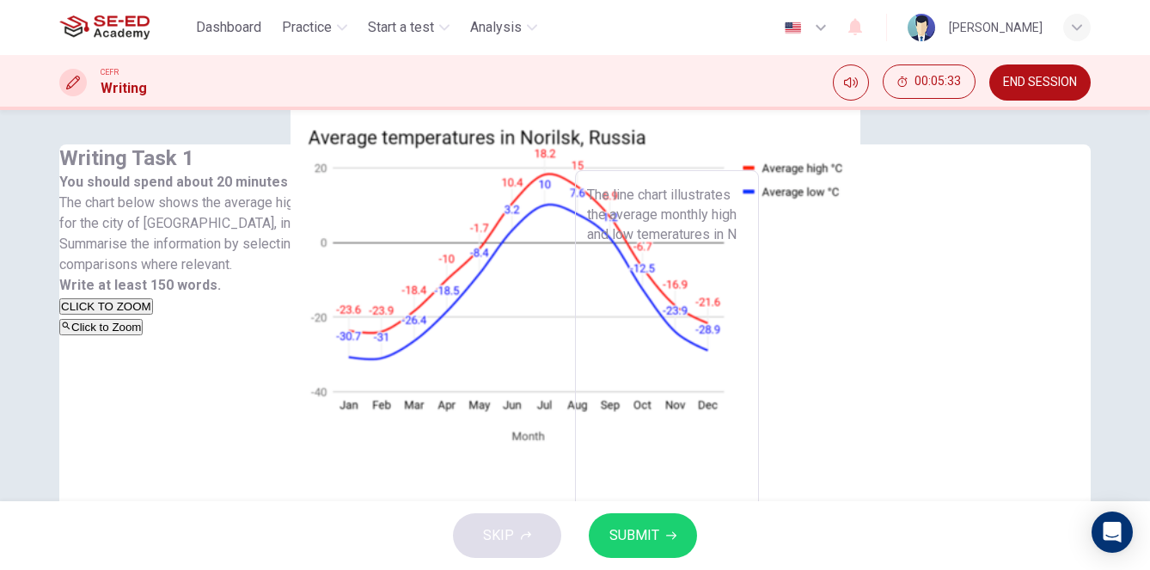
type textarea "x"
type textarea "The line chart illustrates the average monthly high and low temeratures in No"
type textarea "x"
type textarea "The line chart illustrates the average monthly high and low temeratures in [GEO…"
type textarea "x"
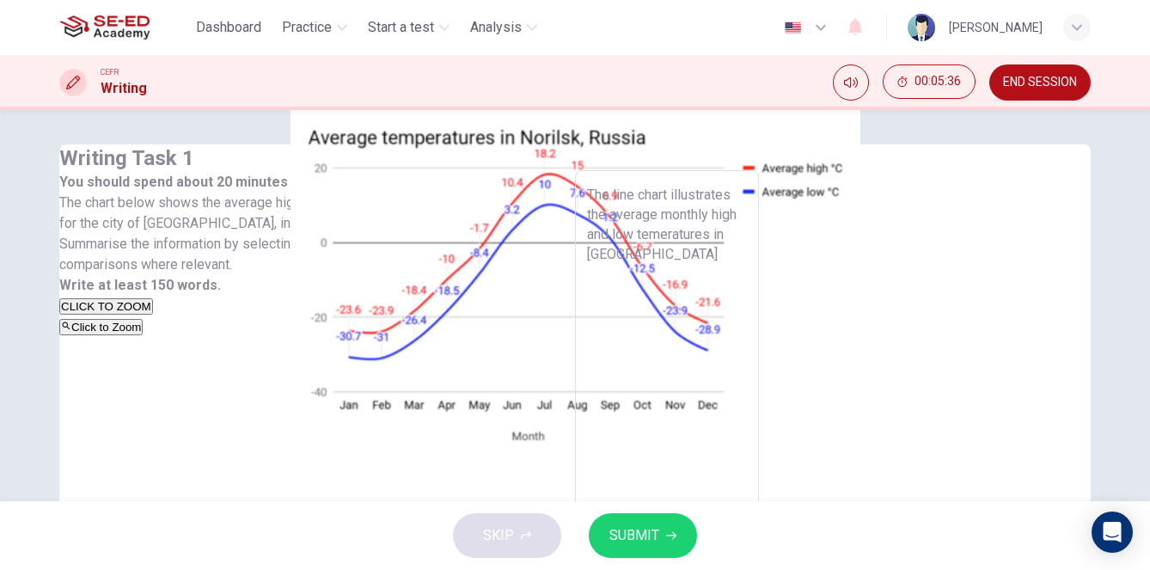
type textarea "The line chart illustrates the average monthly high and low temeratures in [GEO…"
type textarea "x"
type textarea "The line chart illustrates the average monthly high and low temeratures in [GEO…"
type textarea "x"
type textarea "The line chart illustrates the average monthly high and low temeratures in [GEO…"
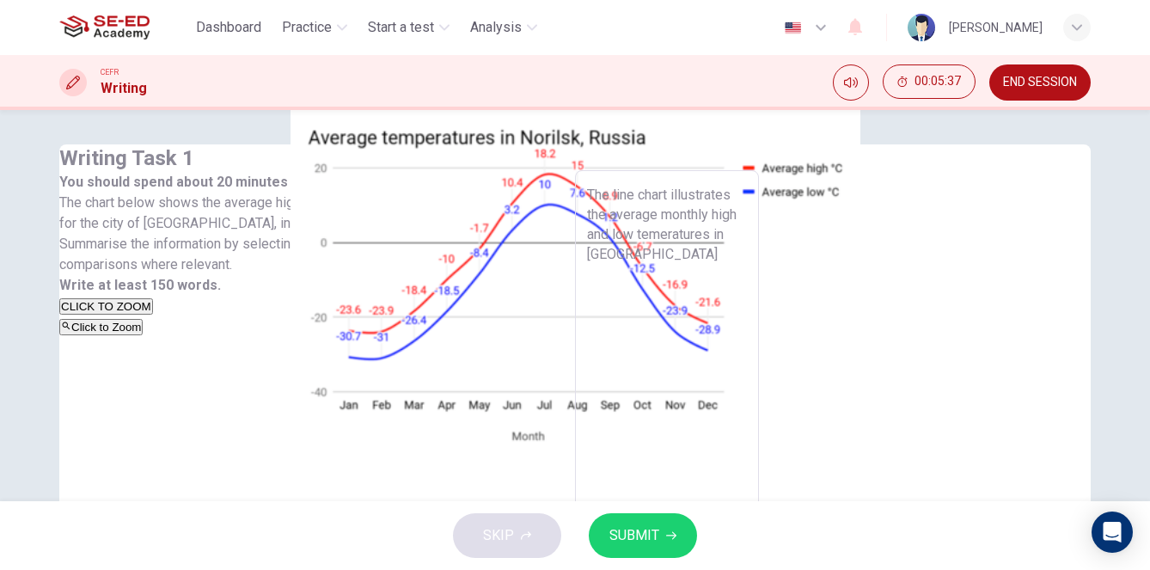
type textarea "x"
type textarea "The line chart illustrates the average monthly high and low temeratures in [GEO…"
type textarea "x"
type textarea "The line chart illustrates the average monthly high and low temeratures in [GEO…"
type textarea "x"
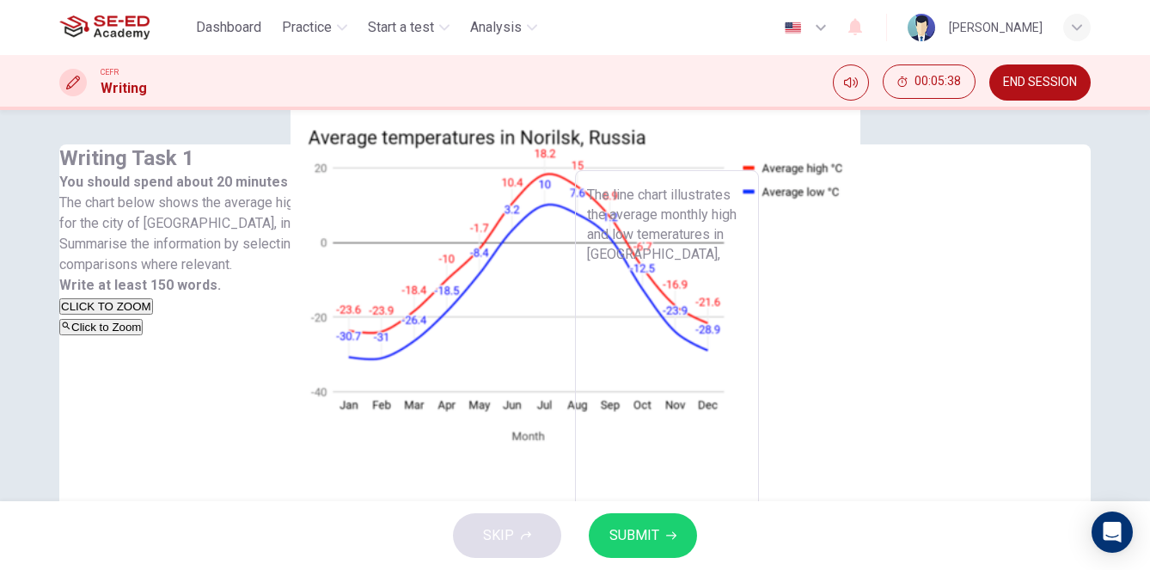
type textarea "The line chart illustrates the average monthly high and low temeratures in [GEO…"
type textarea "x"
type textarea "The line chart illustrates the average monthly high and low temeratures in [GEO…"
type textarea "x"
type textarea "The line chart illustrates the average monthly high and low temeratures in [GEO…"
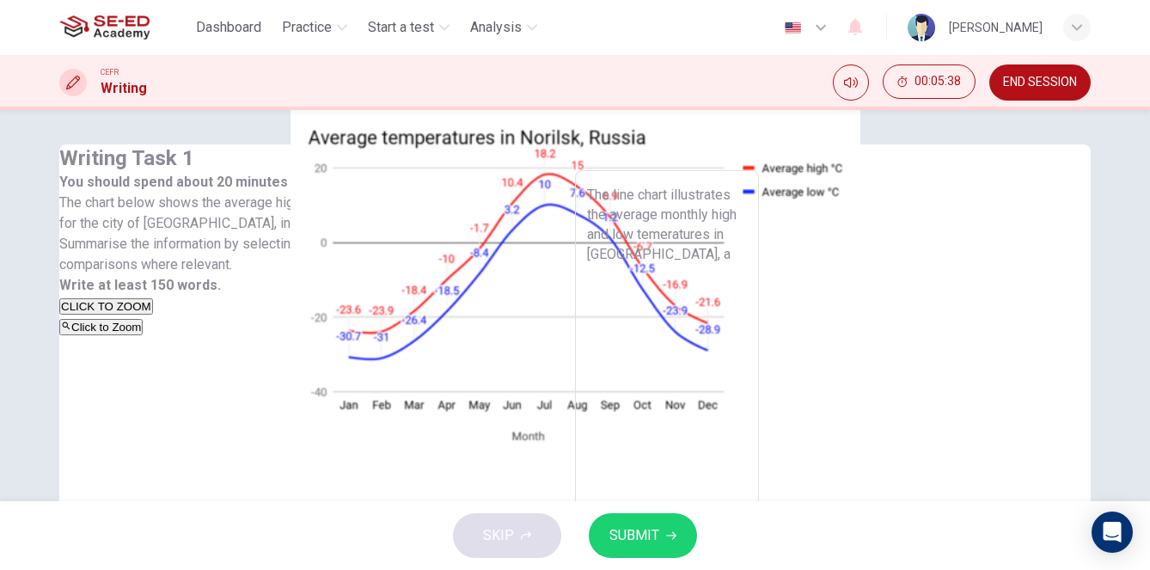
type textarea "x"
type textarea "The line chart illustrates the average monthly high and low temeratures in [GEO…"
type textarea "x"
type textarea "The line chart illustrates the average monthly high and low temeratures in [GEO…"
type textarea "x"
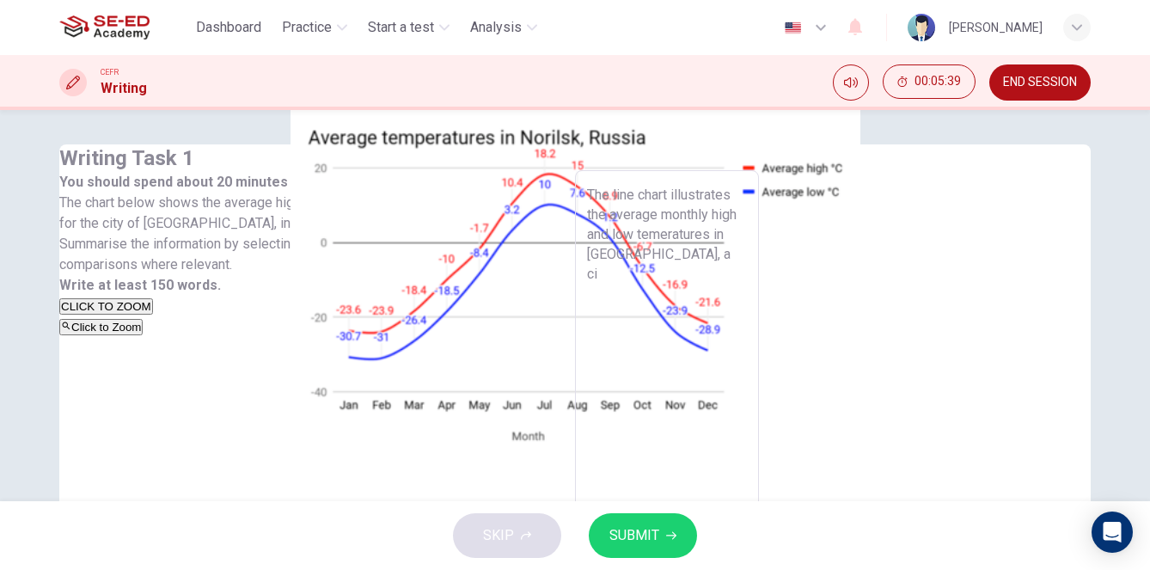
type textarea "The line chart illustrates the average monthly high and low temeratures in [GEO…"
type textarea "x"
type textarea "The line chart illustrates the average monthly high and low temeratures in [GEO…"
type textarea "x"
type textarea "The line chart illustrates the average monthly high and low temeratures in [GEO…"
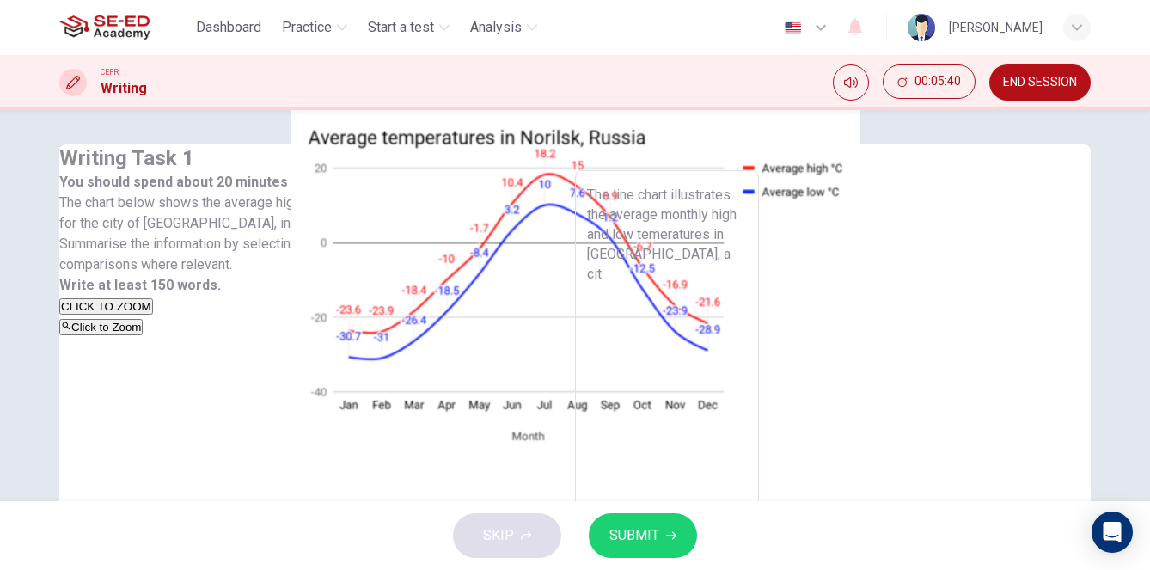
type textarea "x"
type textarea "The line chart illustrates the average monthly high and low temeratures in [GEO…"
type textarea "x"
type textarea "The line chart illustrates the average monthly high and low temeratures in [GEO…"
type textarea "x"
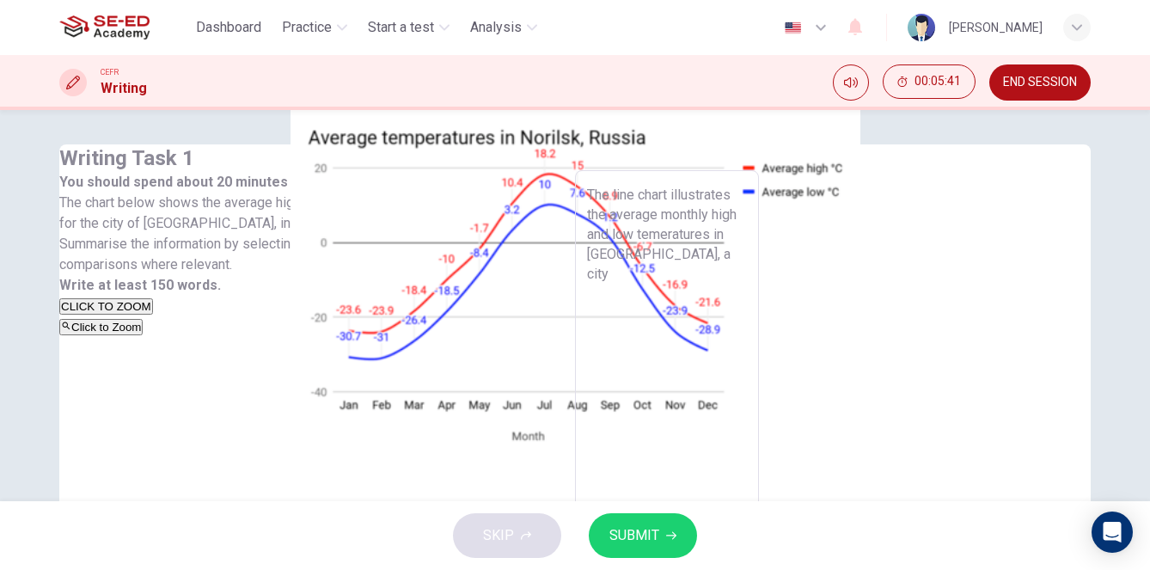
type textarea "The line chart illustrates the average monthly high and low temeratures in [GEO…"
type textarea "x"
type textarea "The line chart illustrates the average monthly high and low temeratures in [GEO…"
type textarea "x"
type textarea "The line chart illustrates the average monthly high and low temeratures in [GEO…"
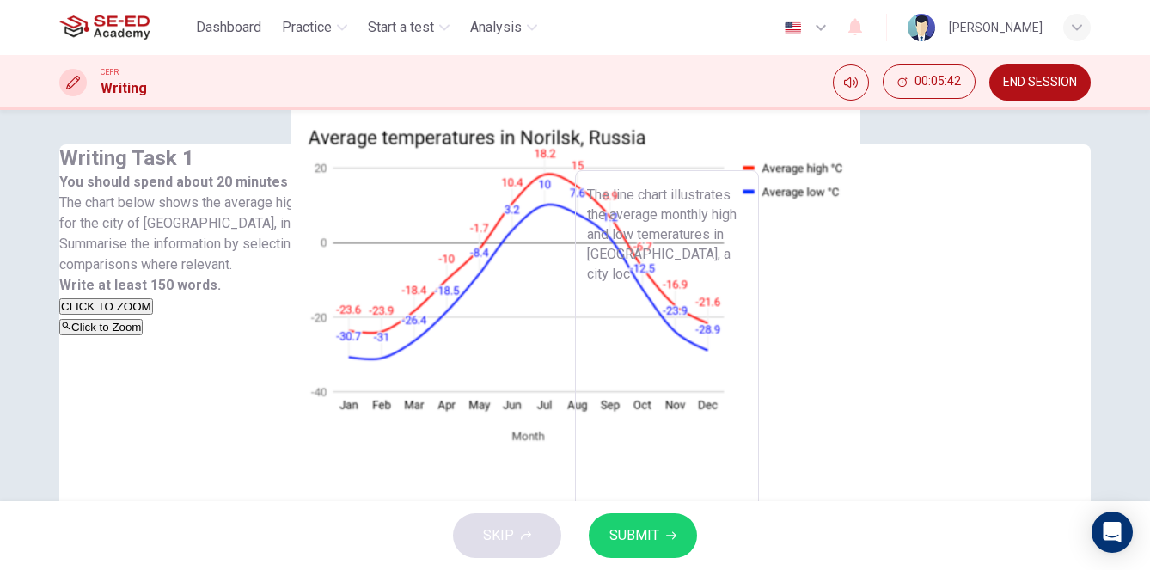
type textarea "x"
type textarea "The line chart illustrates the average monthly high and low temeratures in [GEO…"
type textarea "x"
type textarea "The line chart illustrates the average monthly high and low temeratures in [GEO…"
type textarea "x"
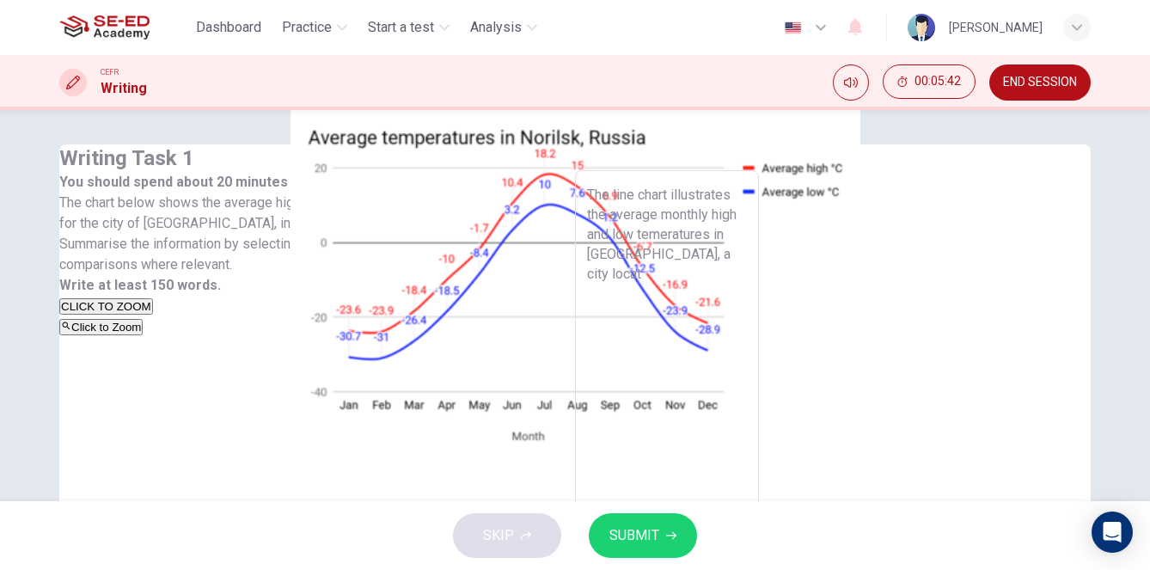
type textarea "The line chart illustrates the average monthly high and low temeratures in [GEO…"
type textarea "x"
type textarea "The line chart illustrates the average monthly high and low temeratures in [GEO…"
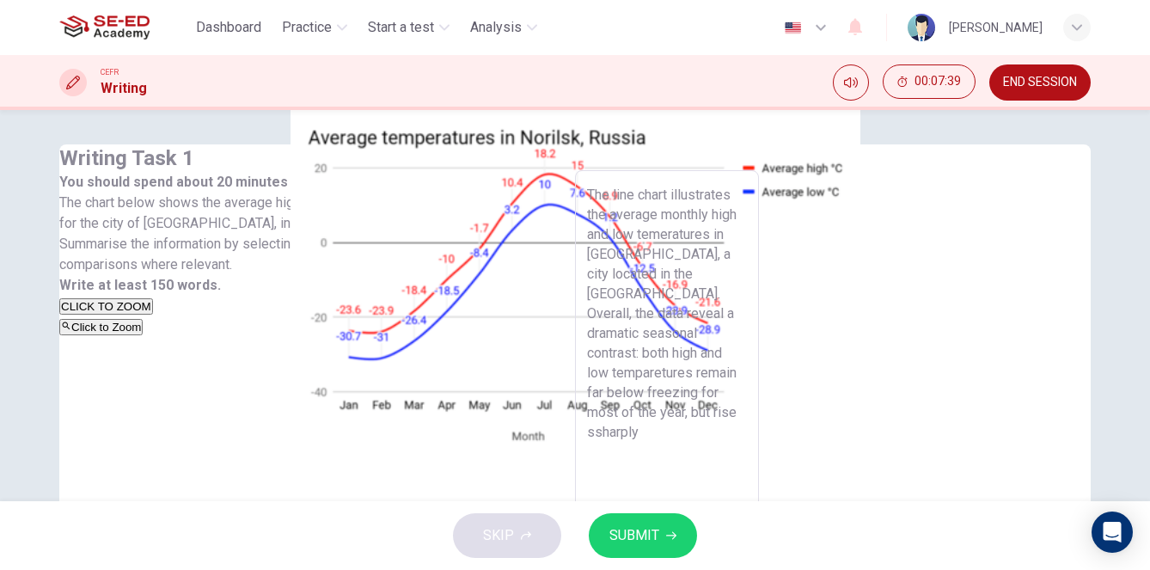
click at [624, 308] on textarea "The line chart illustrates the average monthly high and low temeratures in [GEO…" at bounding box center [667, 443] width 160 height 516
click at [690, 311] on textarea "The line chart illustrates the average monthly high and low temeratures in [GEO…" at bounding box center [667, 443] width 160 height 516
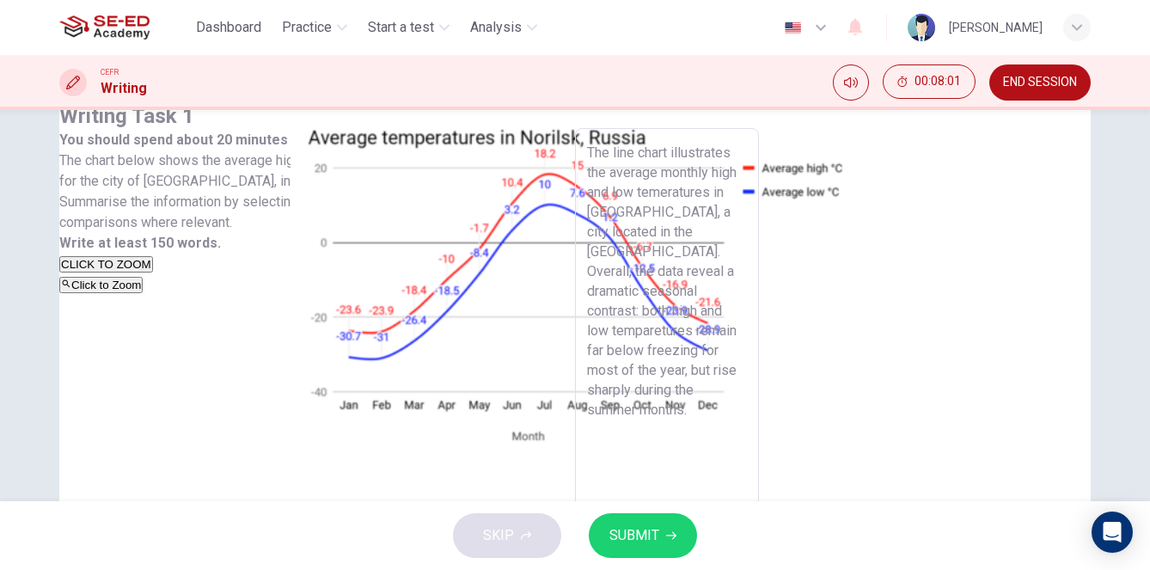
scroll to position [46, 0]
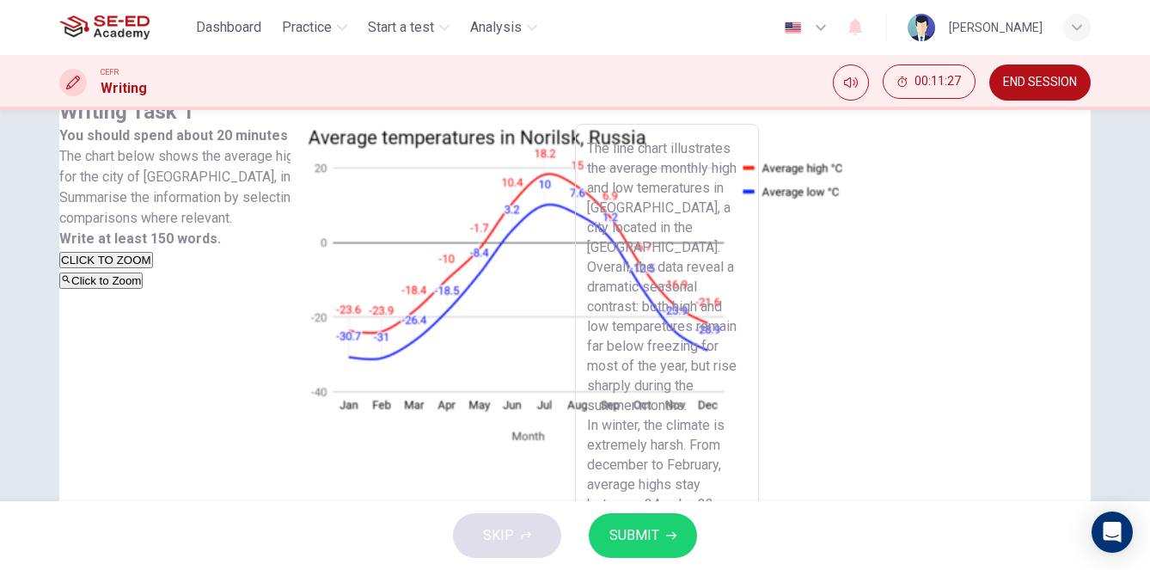
click at [747, 307] on textarea "The line chart illustrates the average monthly high and low temeratures in [GEO…" at bounding box center [667, 396] width 160 height 516
click at [747, 303] on textarea "The line chart illustrates the average monthly high and low temeratures in [GEO…" at bounding box center [667, 396] width 160 height 516
click at [747, 306] on textarea "The line chart illustrates the average monthly high and low temeratures in [GEO…" at bounding box center [667, 396] width 160 height 516
click at [747, 383] on textarea "The line chart illustrates the average monthly high and low temeratures in [GEO…" at bounding box center [667, 396] width 160 height 516
click at [666, 443] on textarea "The line chart illustrates the average monthly high and low temeratures in [GEO…" at bounding box center [667, 396] width 160 height 516
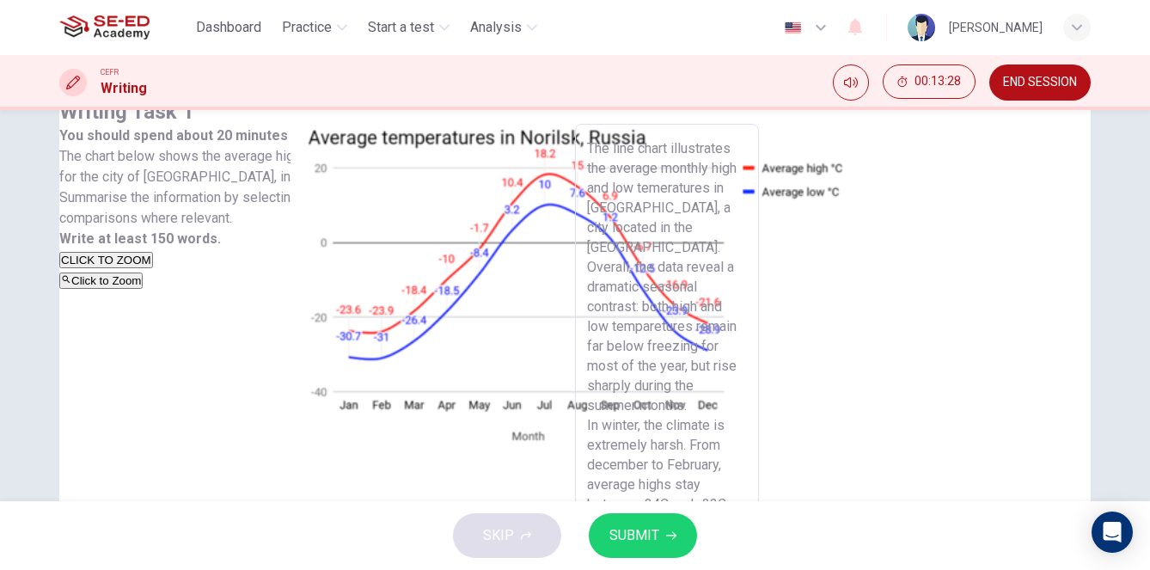
click at [716, 442] on textarea "The line chart illustrates the average monthly high and low temeratures in [GEO…" at bounding box center [667, 396] width 160 height 516
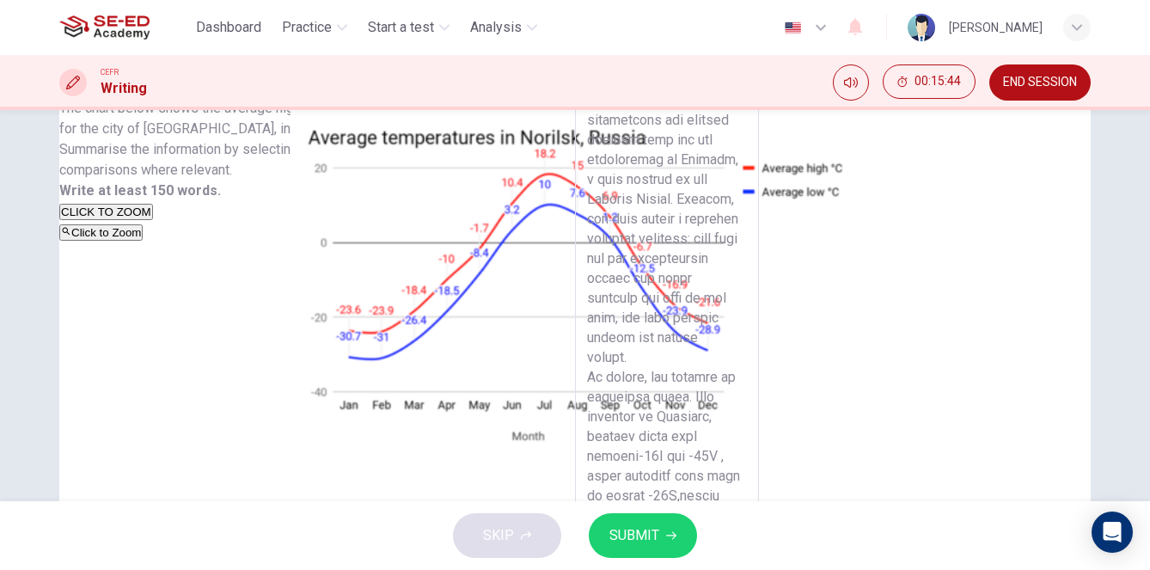
scroll to position [112, 0]
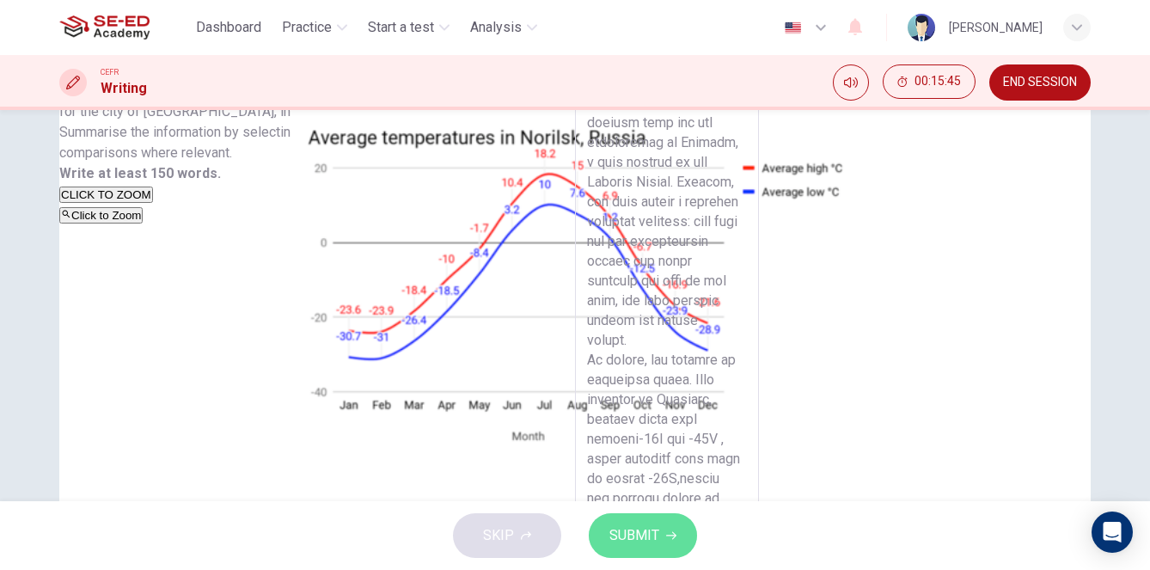
click at [641, 533] on span "SUBMIT" at bounding box center [635, 536] width 50 height 24
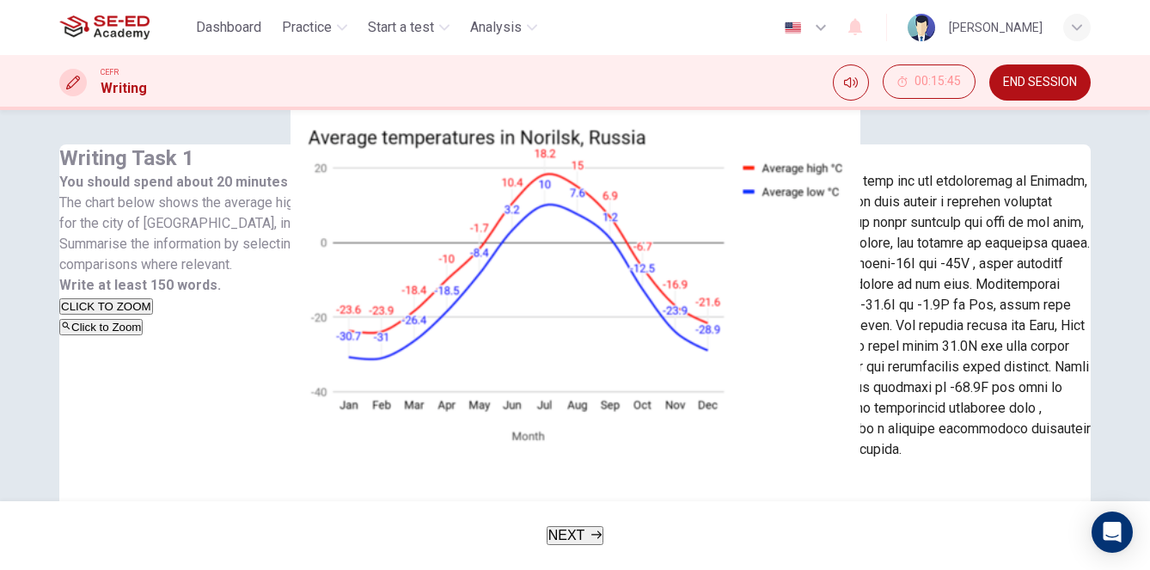
scroll to position [0, 0]
click at [754, 171] on button "Sample Response" at bounding box center [705, 157] width 97 height 27
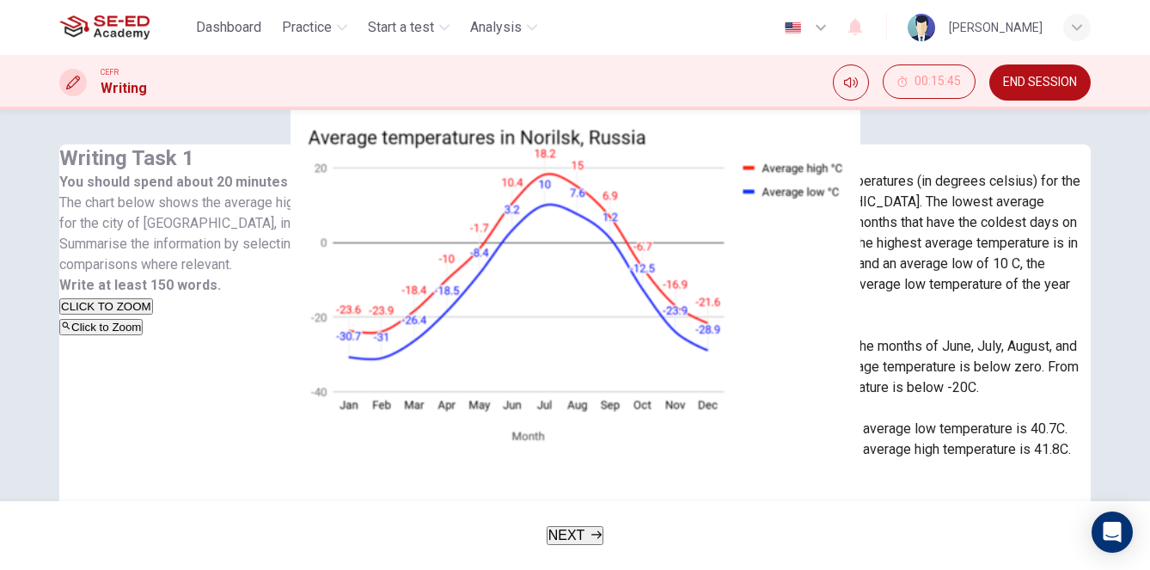
scroll to position [62, 0]
click at [575, 536] on span "NEXT" at bounding box center [567, 535] width 37 height 15
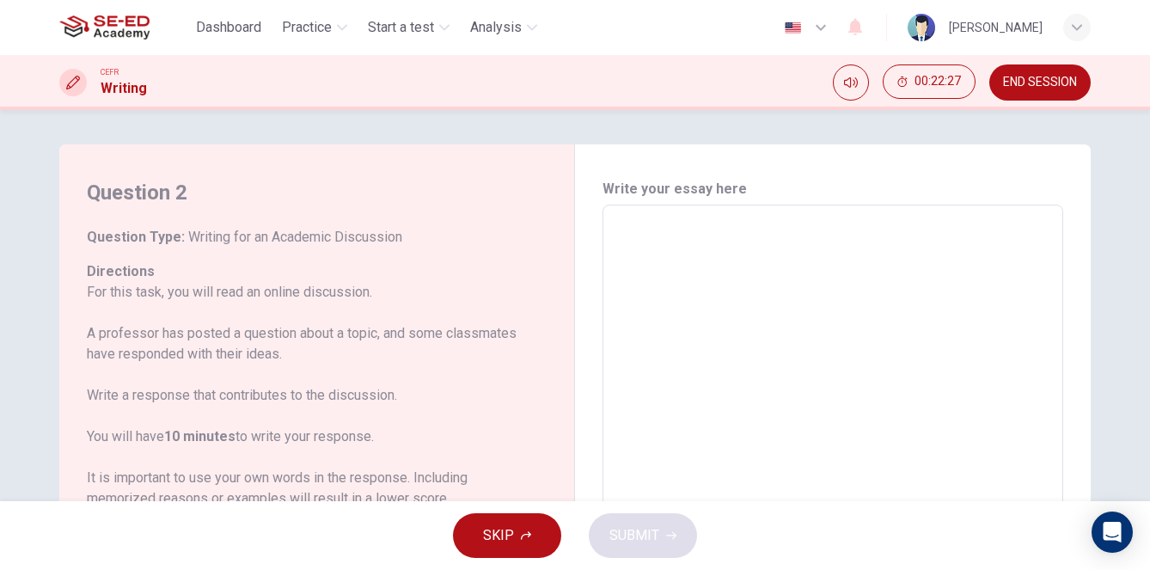
scroll to position [0, 0]
click at [1044, 88] on span "END SESSION" at bounding box center [1040, 83] width 74 height 14
